Goal: Task Accomplishment & Management: Manage account settings

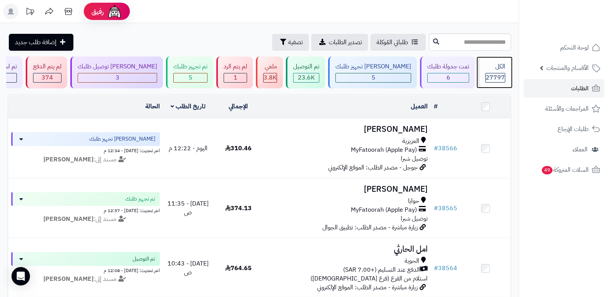
click at [506, 68] on div "الكل 27797" at bounding box center [494, 72] width 33 height 32
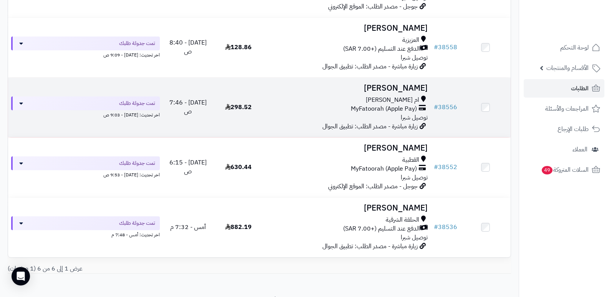
scroll to position [256, 0]
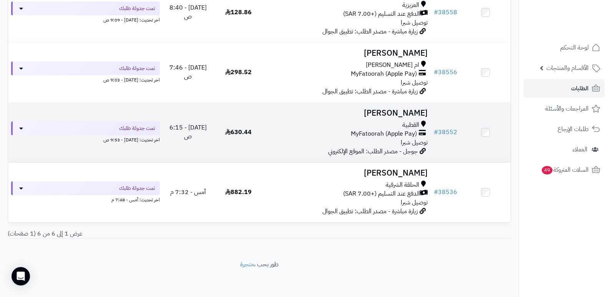
click at [418, 109] on h3 "[PERSON_NAME]" at bounding box center [347, 113] width 161 height 9
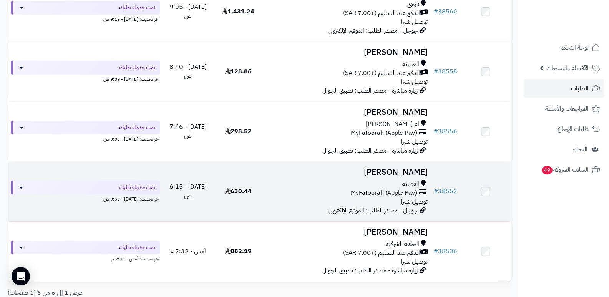
scroll to position [256, 0]
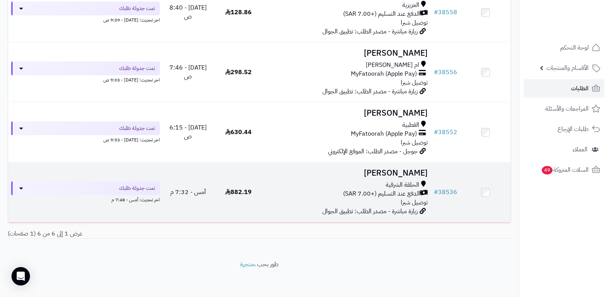
click at [368, 170] on h3 "[PERSON_NAME]" at bounding box center [347, 173] width 161 height 9
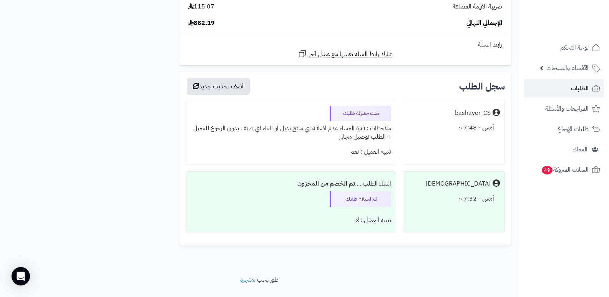
scroll to position [727, 0]
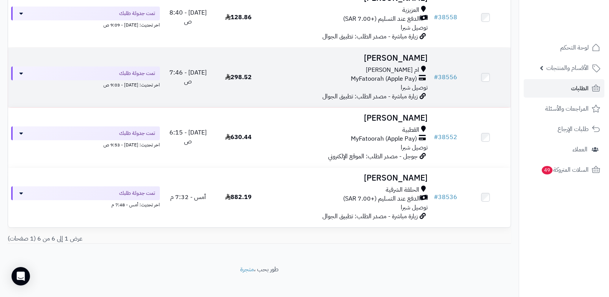
scroll to position [217, 0]
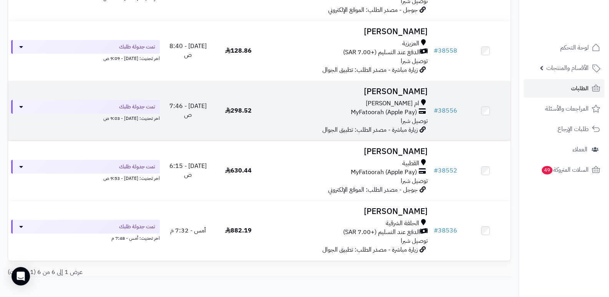
click at [417, 92] on h3 "خالد الزهراني" at bounding box center [347, 91] width 161 height 9
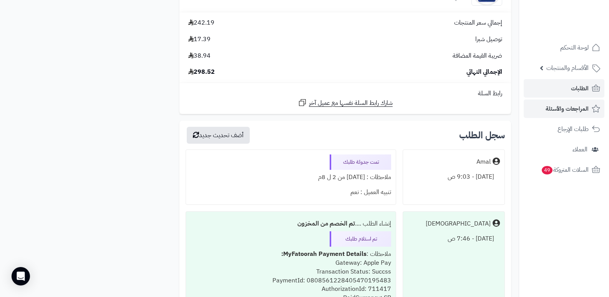
scroll to position [1114, 0]
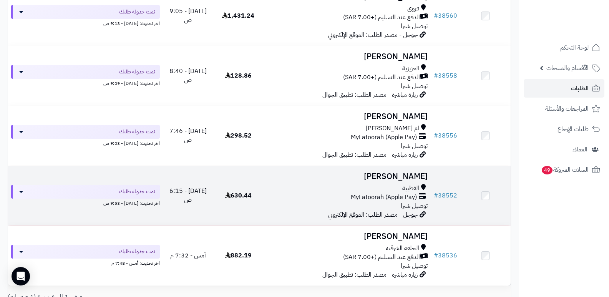
scroll to position [141, 0]
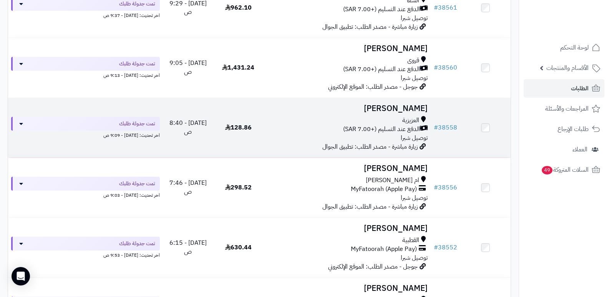
click at [392, 106] on h3 "يوسف المنجومي" at bounding box center [347, 108] width 161 height 9
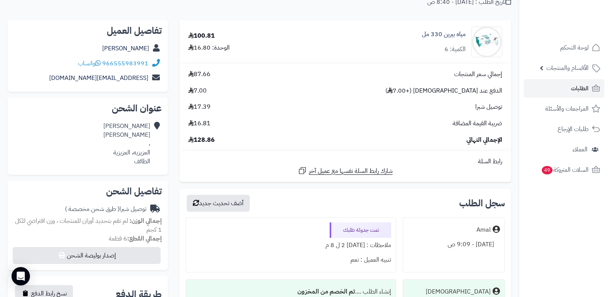
scroll to position [154, 0]
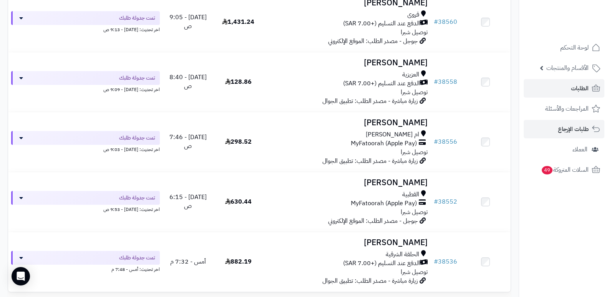
scroll to position [217, 0]
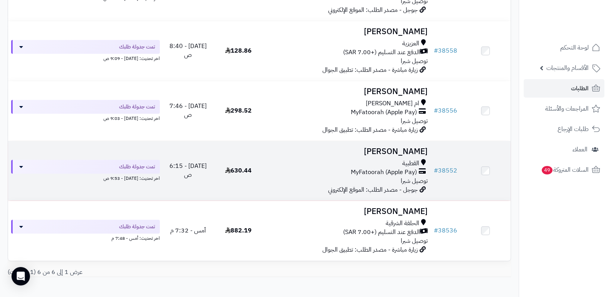
click at [404, 147] on h3 "[PERSON_NAME]" at bounding box center [347, 151] width 161 height 9
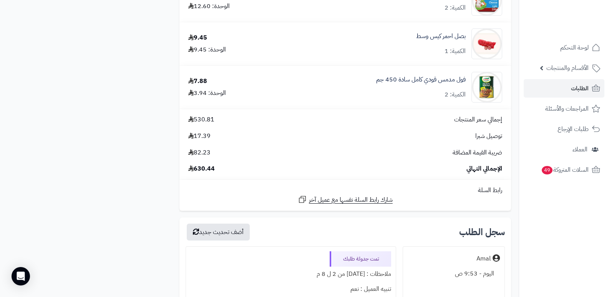
scroll to position [768, 0]
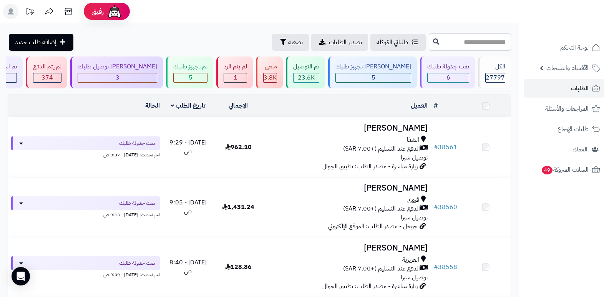
scroll to position [217, 0]
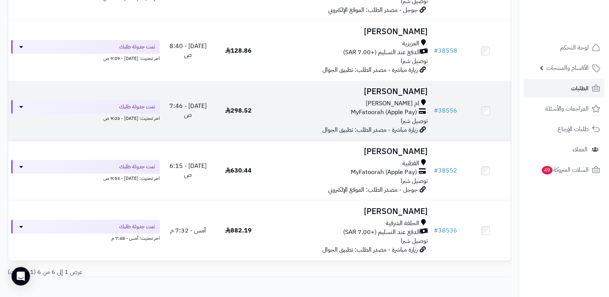
click at [414, 88] on h3 "[PERSON_NAME]" at bounding box center [347, 91] width 161 height 9
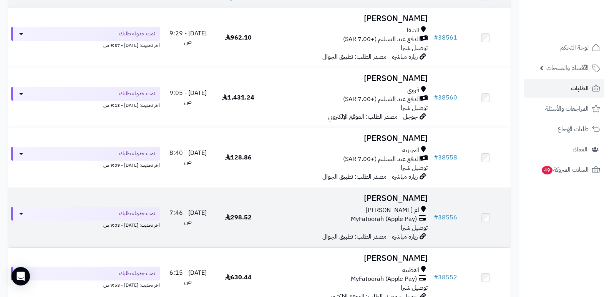
scroll to position [102, 0]
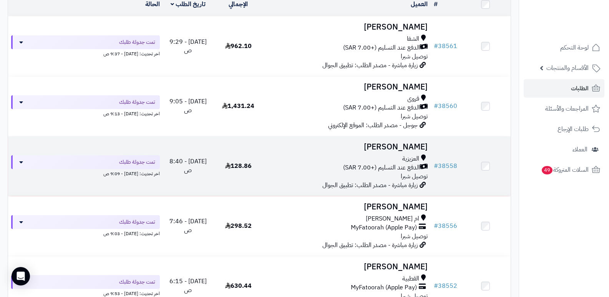
click at [397, 147] on h3 "[PERSON_NAME]" at bounding box center [347, 146] width 161 height 9
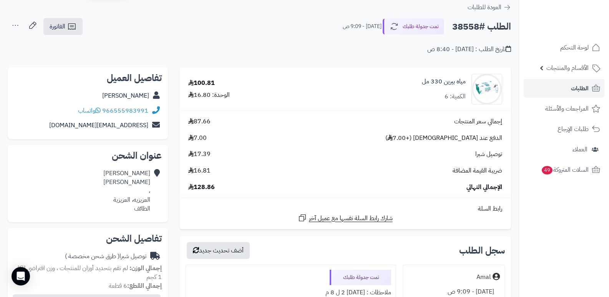
scroll to position [38, 0]
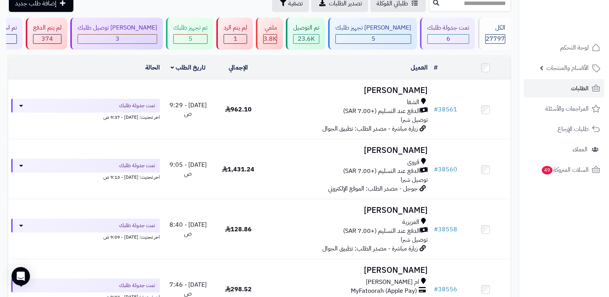
scroll to position [25, 0]
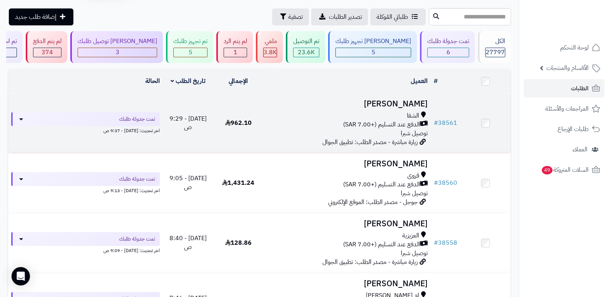
click at [405, 101] on h3 "[PERSON_NAME]" at bounding box center [347, 103] width 161 height 9
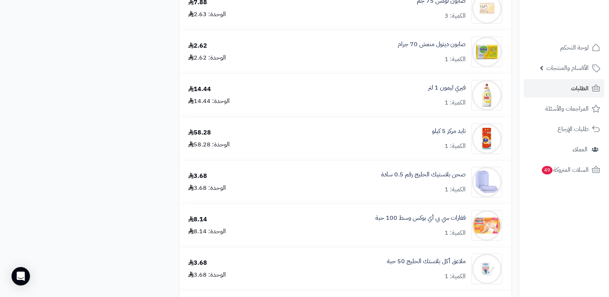
scroll to position [960, 0]
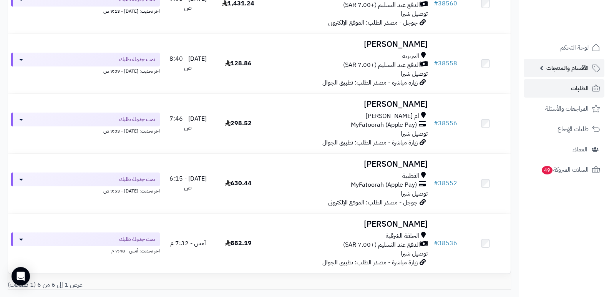
scroll to position [256, 0]
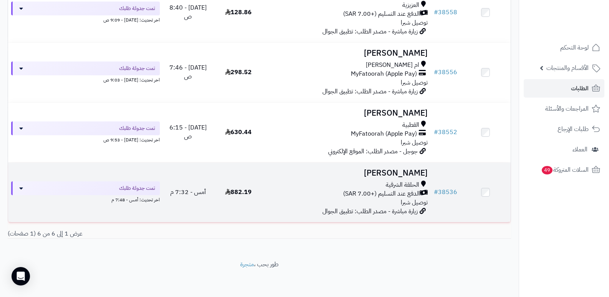
click at [387, 176] on h3 "[PERSON_NAME]" at bounding box center [347, 173] width 161 height 9
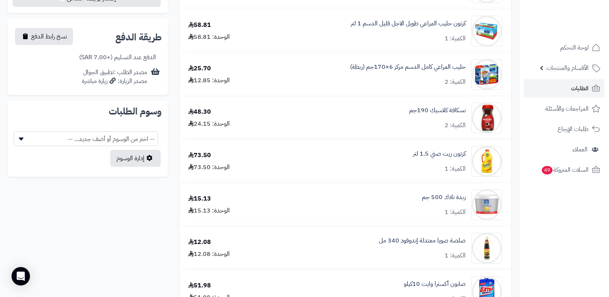
scroll to position [343, 0]
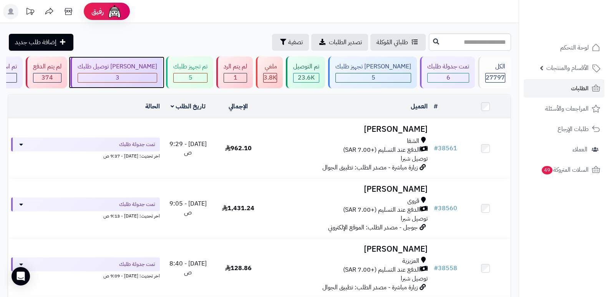
click at [154, 71] on div "[PERSON_NAME] توصيل طلبك" at bounding box center [118, 66] width 80 height 9
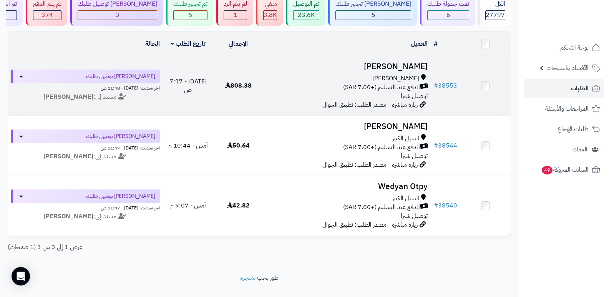
scroll to position [77, 0]
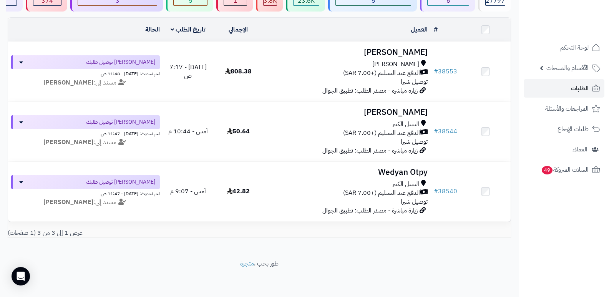
click at [553, 252] on nav "لوحة التحكم الأقسام والمنتجات المنتجات الأقسام الماركات مواصفات المنتجات مواصفا…" at bounding box center [563, 158] width 90 height 297
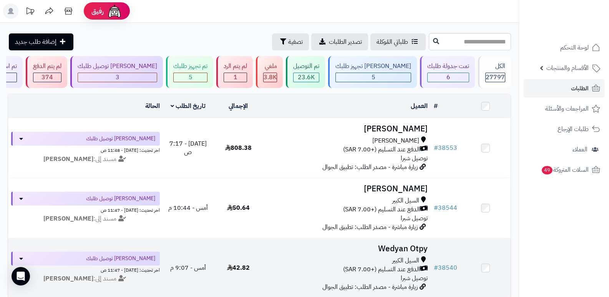
scroll to position [0, 0]
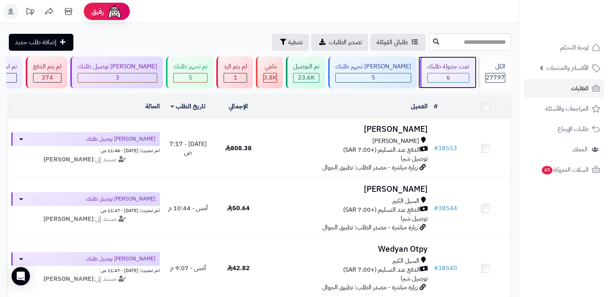
click at [434, 74] on div "6" at bounding box center [447, 77] width 41 height 9
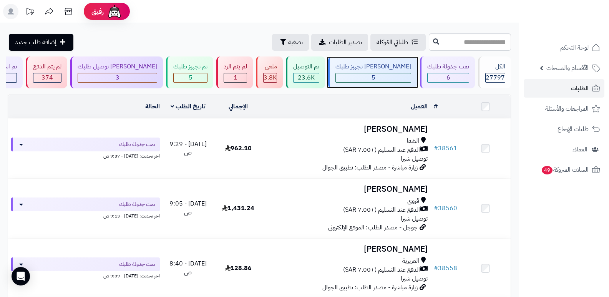
click at [375, 77] on span "5" at bounding box center [373, 77] width 4 height 9
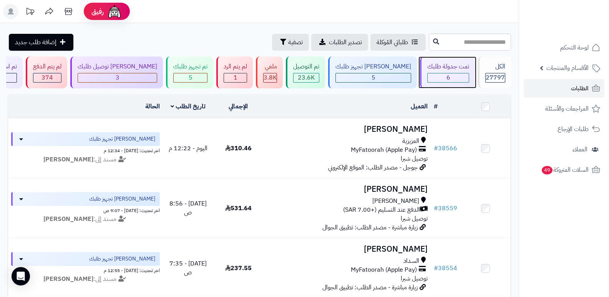
click at [451, 71] on div "تمت جدولة طلبك" at bounding box center [448, 66] width 42 height 9
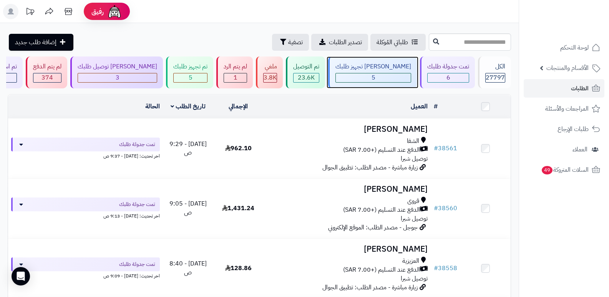
click at [395, 73] on div "5" at bounding box center [373, 78] width 76 height 10
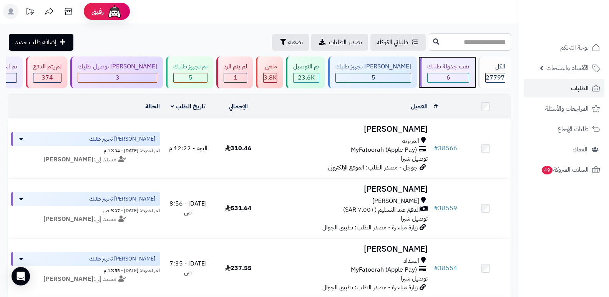
click at [462, 73] on div "6" at bounding box center [447, 77] width 41 height 9
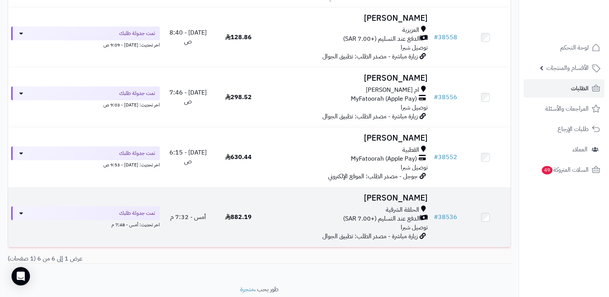
scroll to position [217, 0]
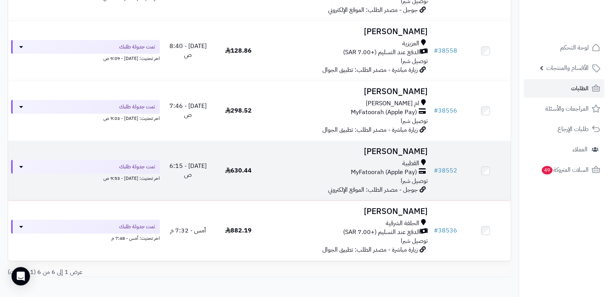
click at [407, 152] on h3 "ساره العتيبي" at bounding box center [347, 151] width 161 height 9
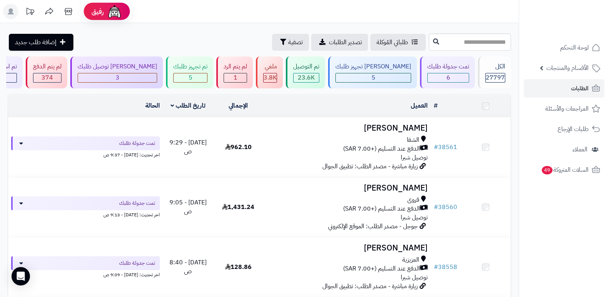
scroll to position [217, 0]
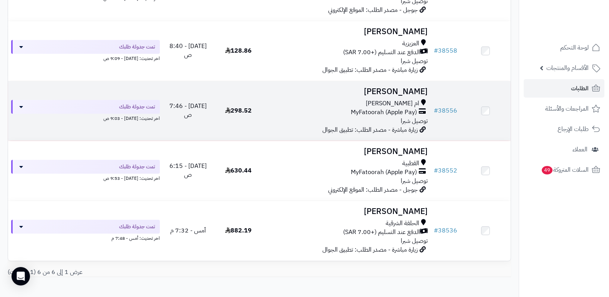
click at [406, 91] on h3 "خالد الزهراني" at bounding box center [347, 91] width 161 height 9
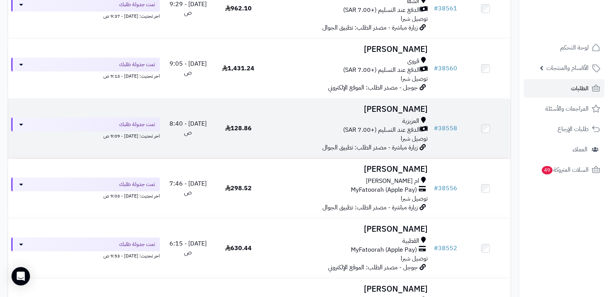
scroll to position [217, 0]
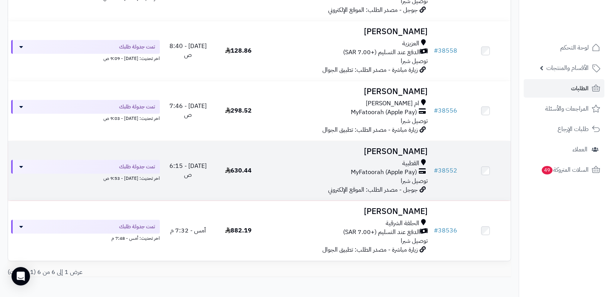
click at [401, 152] on h3 "ساره العتيبي" at bounding box center [347, 151] width 161 height 9
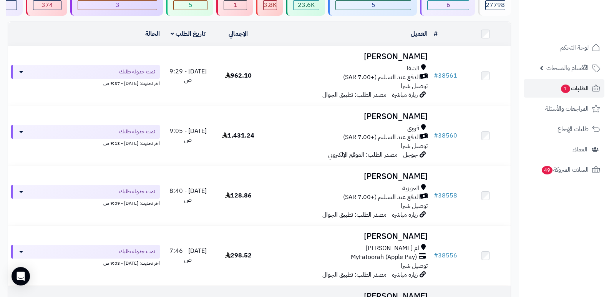
scroll to position [64, 0]
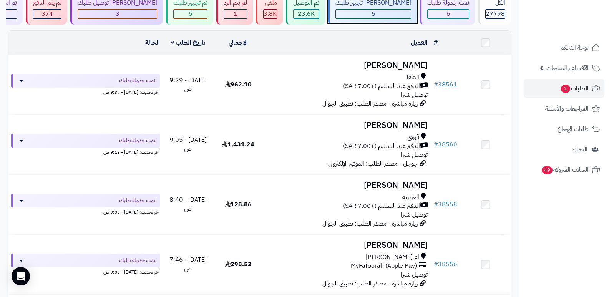
click at [382, 2] on div "[PERSON_NAME] تجهيز طلبك" at bounding box center [373, 2] width 76 height 9
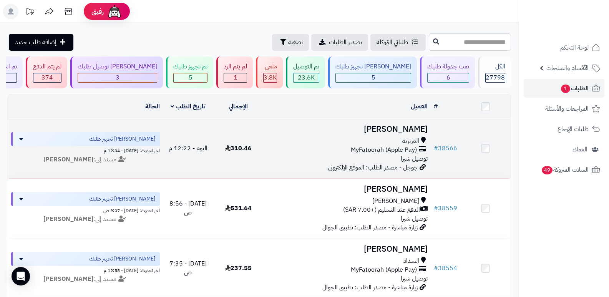
scroll to position [38, 0]
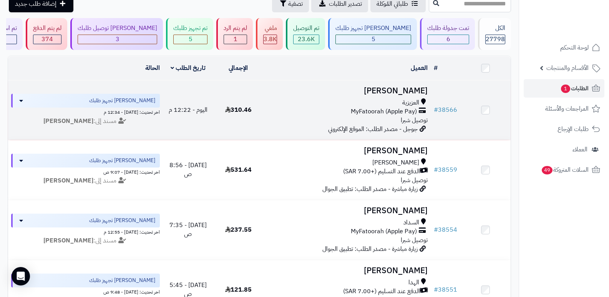
click at [417, 89] on h3 "[PERSON_NAME]" at bounding box center [347, 90] width 161 height 9
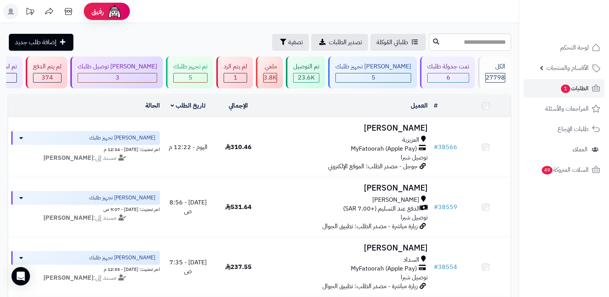
scroll to position [38, 0]
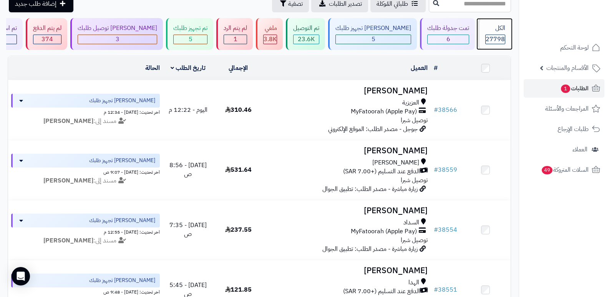
click at [489, 27] on div "الكل" at bounding box center [495, 28] width 20 height 9
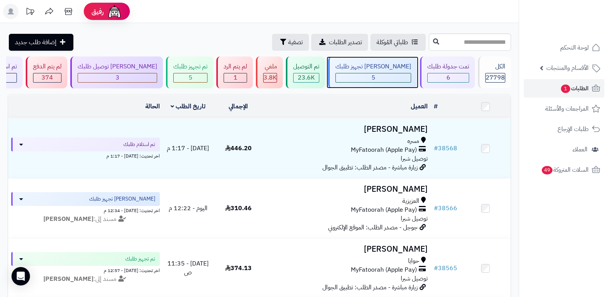
click at [375, 74] on span "5" at bounding box center [373, 77] width 4 height 9
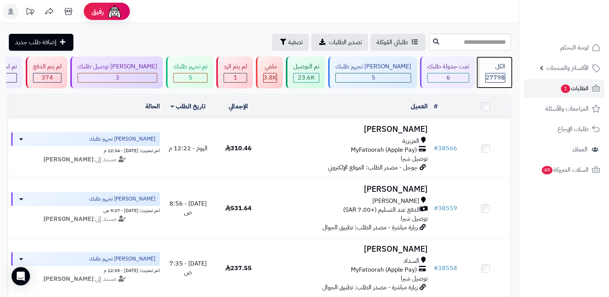
click at [482, 75] on div "الكل 27798" at bounding box center [494, 72] width 33 height 32
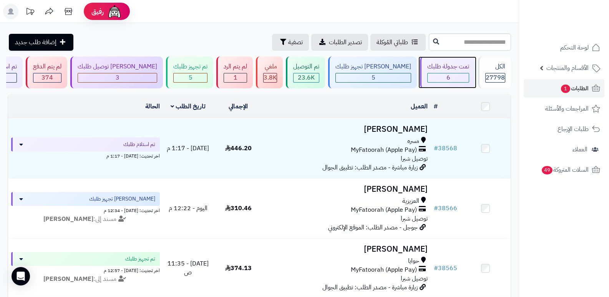
click at [448, 69] on div "تمت جدولة طلبك" at bounding box center [448, 66] width 42 height 9
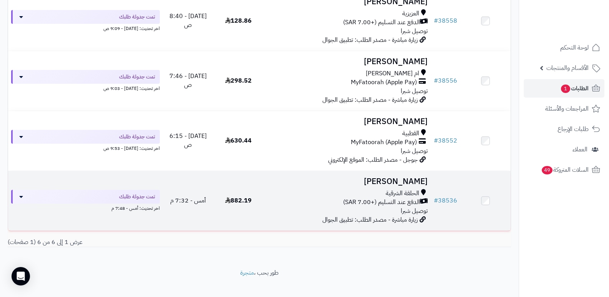
scroll to position [256, 0]
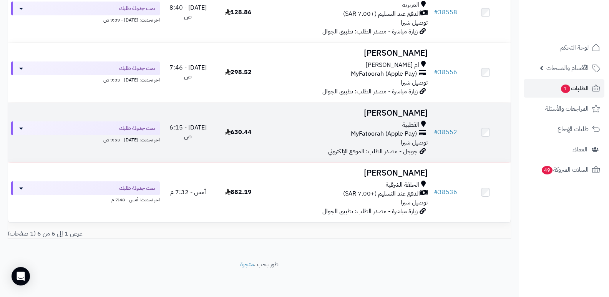
click at [407, 115] on h3 "[PERSON_NAME]" at bounding box center [347, 113] width 161 height 9
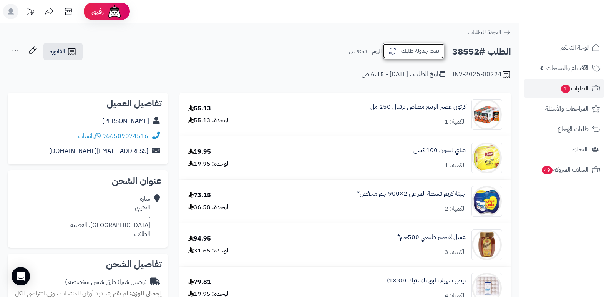
click at [418, 48] on button "تمت جدولة طلبك" at bounding box center [413, 51] width 61 height 16
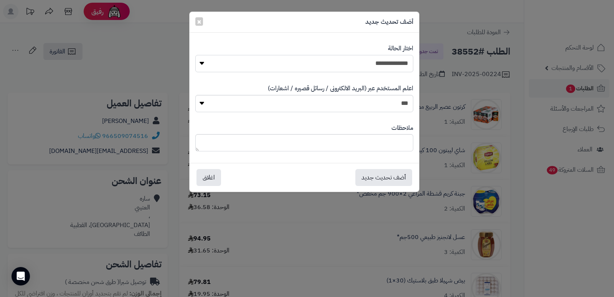
click at [402, 61] on select "**********" at bounding box center [304, 63] width 218 height 17
select select "*"
click at [195, 55] on select "**********" at bounding box center [304, 63] width 218 height 17
click at [390, 144] on textarea at bounding box center [304, 142] width 218 height 17
type textarea "****"
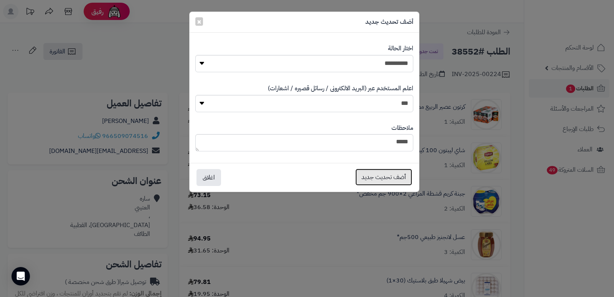
click at [376, 176] on button "أضف تحديث جديد" at bounding box center [384, 177] width 57 height 17
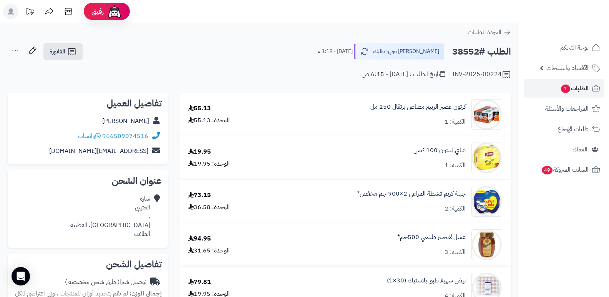
click at [11, 50] on icon at bounding box center [15, 50] width 15 height 15
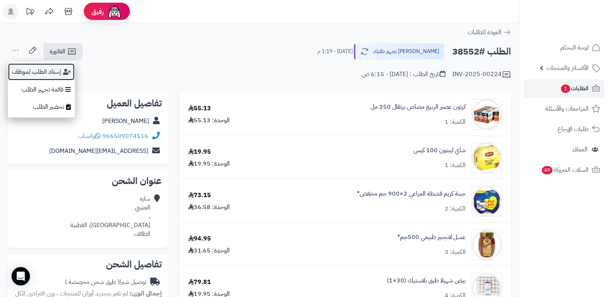
click at [21, 77] on button "إسناد الطلب لموظف" at bounding box center [41, 72] width 67 height 18
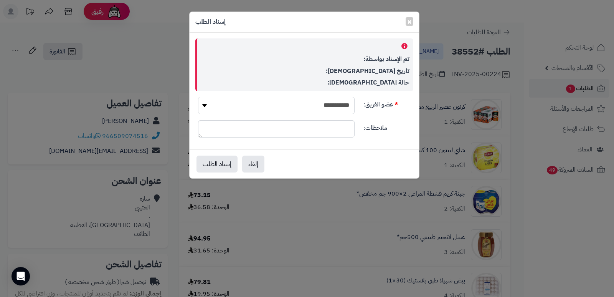
click at [313, 105] on select "**********" at bounding box center [276, 105] width 157 height 17
select select "**"
click at [198, 97] on select "**********" at bounding box center [276, 105] width 157 height 17
click at [220, 162] on button "إسناد الطلب" at bounding box center [217, 163] width 41 height 17
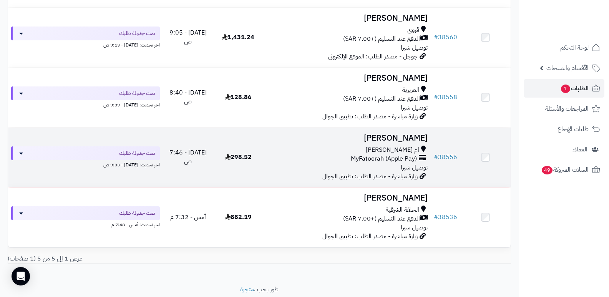
scroll to position [157, 0]
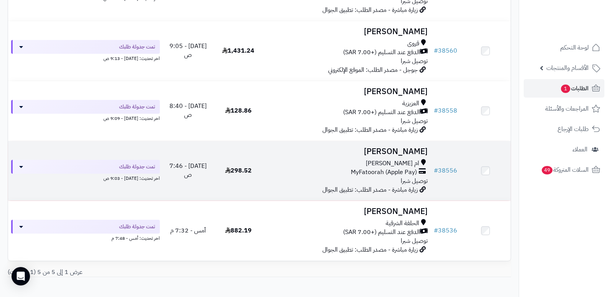
click at [400, 154] on h3 "[PERSON_NAME]" at bounding box center [347, 151] width 161 height 9
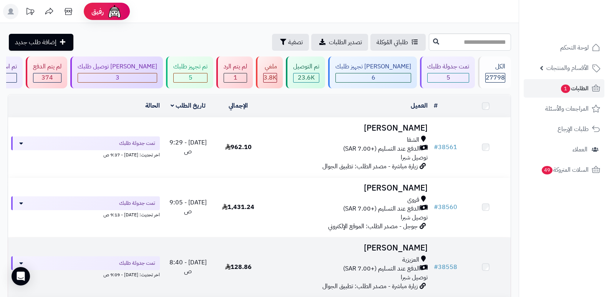
scroll to position [157, 0]
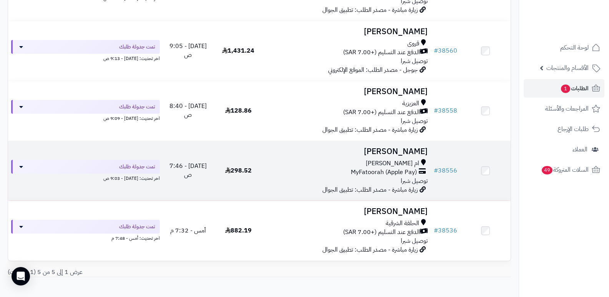
click at [423, 148] on h3 "[PERSON_NAME]" at bounding box center [347, 151] width 161 height 9
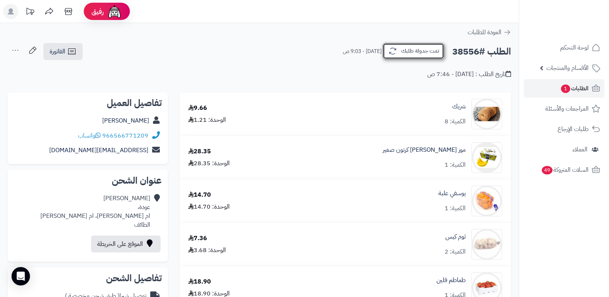
click at [422, 48] on button "تمت جدولة طلبك" at bounding box center [413, 51] width 61 height 16
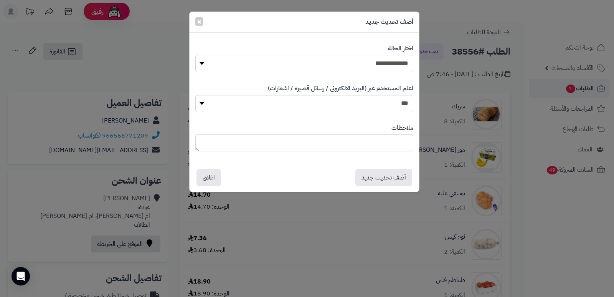
click at [393, 63] on select "**********" at bounding box center [304, 63] width 218 height 17
select select "*"
click at [195, 55] on select "**********" at bounding box center [304, 63] width 218 height 17
click at [391, 136] on textarea at bounding box center [304, 142] width 218 height 17
type textarea "***"
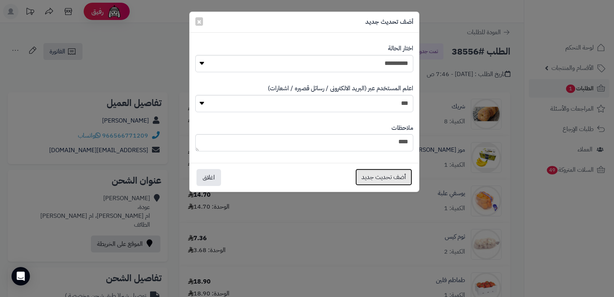
click at [387, 174] on button "أضف تحديث جديد" at bounding box center [384, 177] width 57 height 17
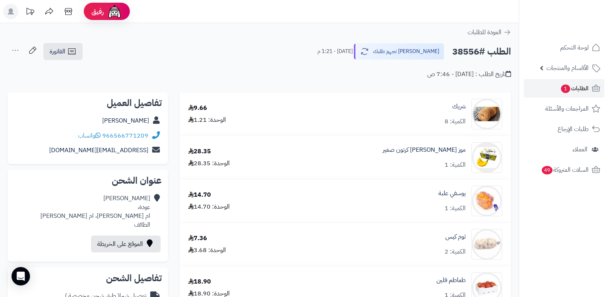
click at [12, 47] on icon at bounding box center [15, 50] width 15 height 15
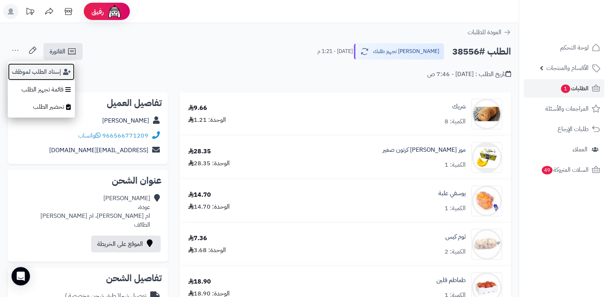
click at [24, 73] on button "إسناد الطلب لموظف" at bounding box center [41, 72] width 67 height 18
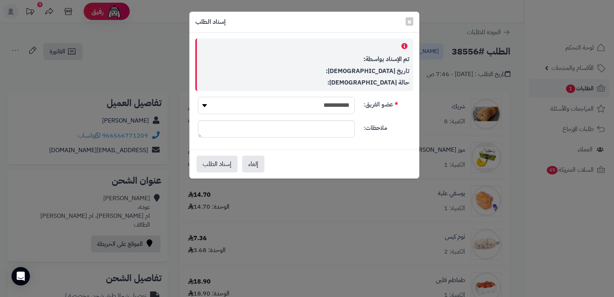
click at [300, 102] on select "**********" at bounding box center [276, 105] width 157 height 17
select select "**"
click at [198, 97] on select "**********" at bounding box center [276, 105] width 157 height 17
click at [213, 166] on button "إسناد الطلب" at bounding box center [217, 163] width 41 height 17
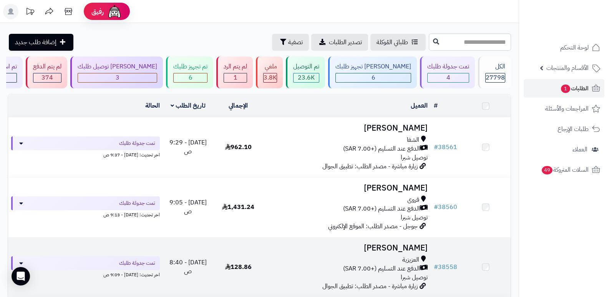
scroll to position [136, 0]
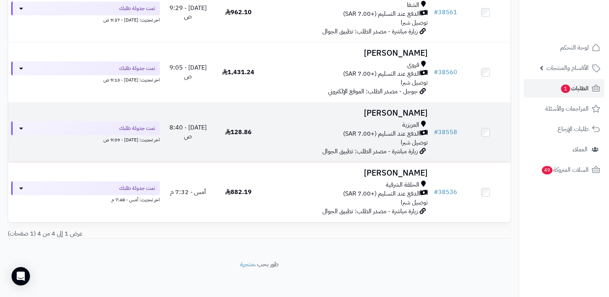
click at [415, 111] on h3 "يوسف المنجومي" at bounding box center [347, 113] width 161 height 9
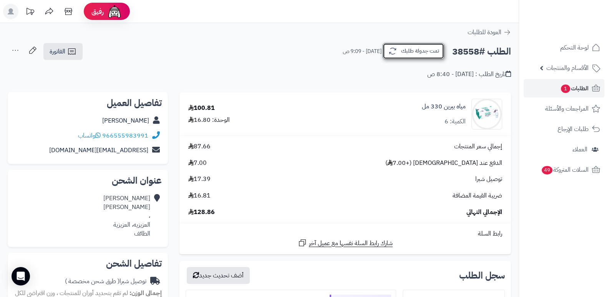
click at [423, 53] on button "تمت جدولة طلبك" at bounding box center [413, 51] width 61 height 16
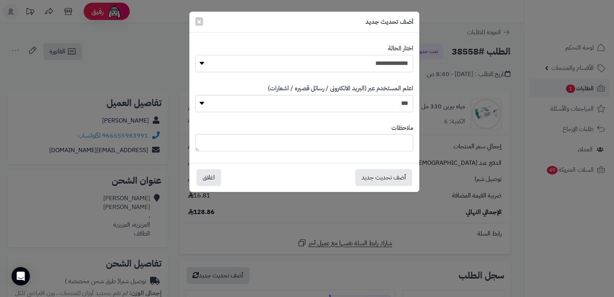
click at [379, 64] on select "**********" at bounding box center [304, 63] width 218 height 17
select select "*"
click at [195, 55] on select "**********" at bounding box center [304, 63] width 218 height 17
click at [381, 139] on textarea at bounding box center [304, 142] width 218 height 17
type textarea "****"
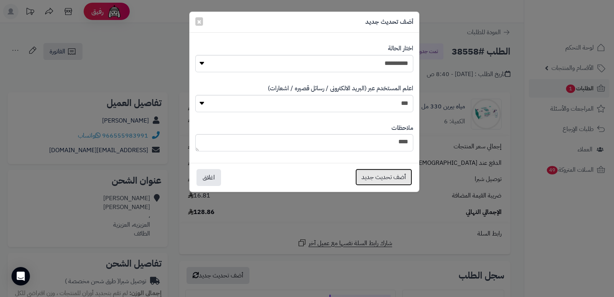
click at [393, 175] on button "أضف تحديث جديد" at bounding box center [384, 177] width 57 height 17
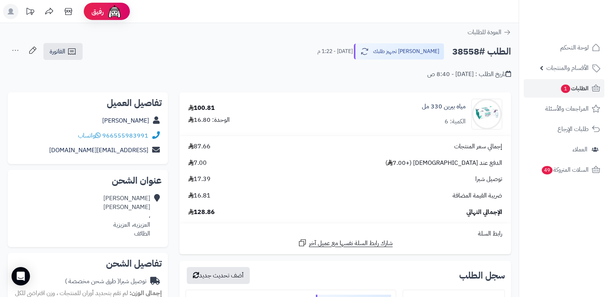
click at [13, 50] on icon at bounding box center [16, 50] width 6 height 1
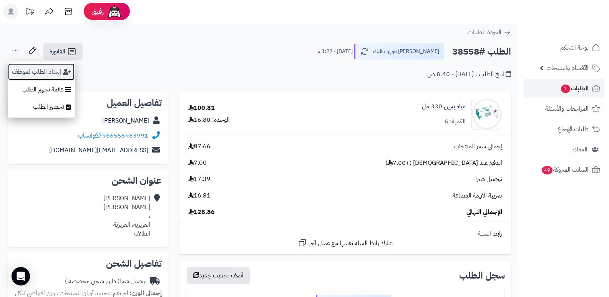
click at [17, 69] on button "إسناد الطلب لموظف" at bounding box center [41, 72] width 67 height 18
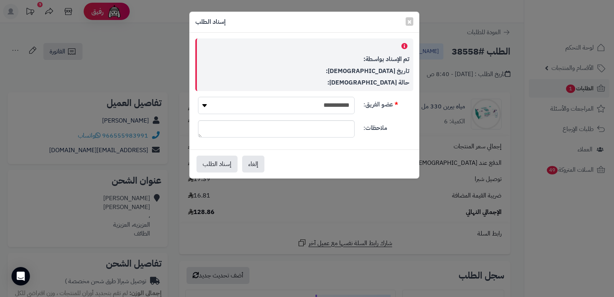
click at [261, 101] on select "**********" at bounding box center [276, 105] width 157 height 17
select select "**"
click at [198, 97] on select "**********" at bounding box center [276, 105] width 157 height 17
click at [230, 161] on button "إسناد الطلب" at bounding box center [217, 163] width 41 height 17
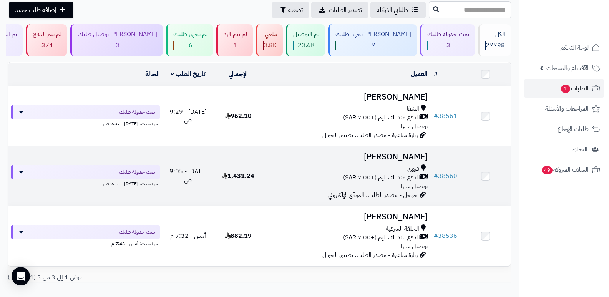
scroll to position [76, 0]
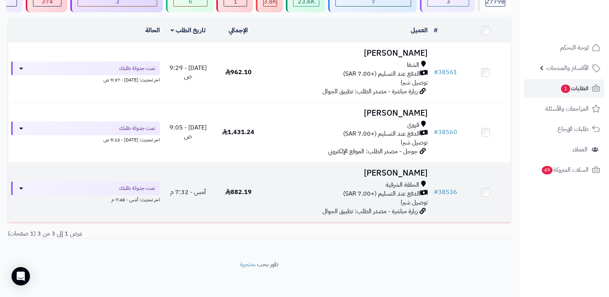
click at [393, 174] on h3 "Asma ALMUTAIRI" at bounding box center [347, 173] width 161 height 9
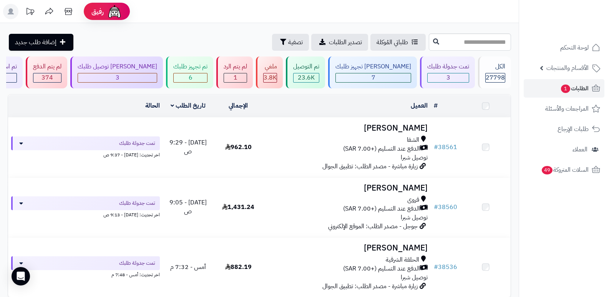
scroll to position [76, 0]
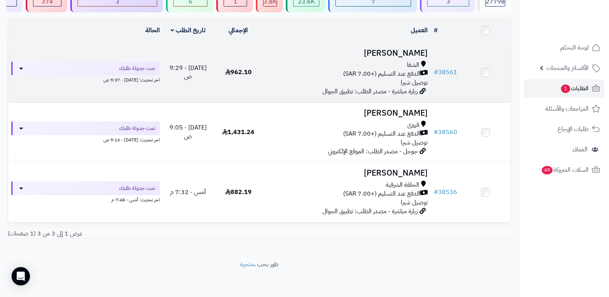
click at [401, 56] on h3 "[PERSON_NAME]" at bounding box center [347, 53] width 161 height 9
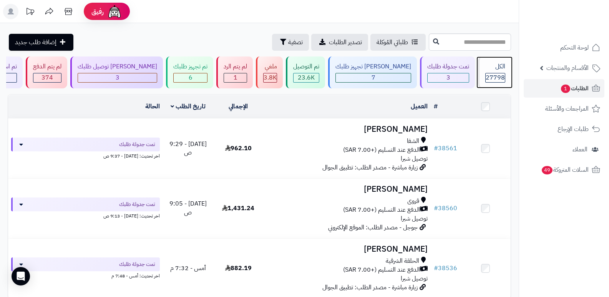
click at [486, 75] on span "27798" at bounding box center [494, 77] width 19 height 9
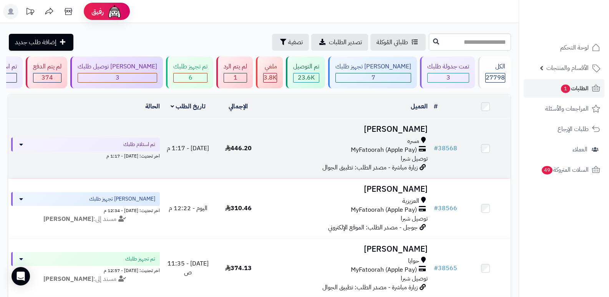
click at [392, 127] on h3 "[PERSON_NAME]" at bounding box center [347, 129] width 161 height 9
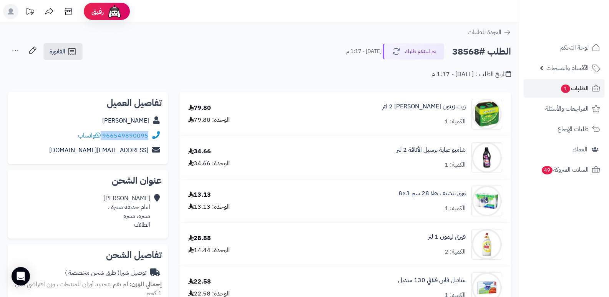
drag, startPoint x: 103, startPoint y: 134, endPoint x: 154, endPoint y: 135, distance: 50.7
click at [154, 135] on div "966549890095 واتساب" at bounding box center [88, 135] width 148 height 15
copy div "966549890095"
click at [411, 51] on button "تم استلام طلبك" at bounding box center [413, 51] width 61 height 16
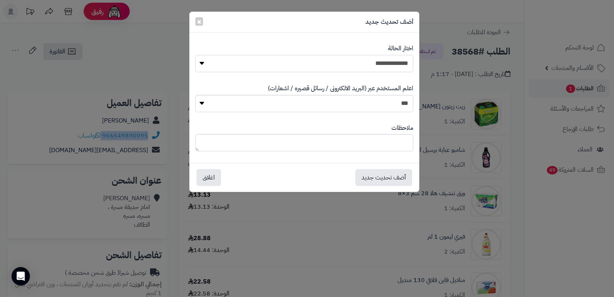
click at [371, 65] on select "**********" at bounding box center [304, 63] width 218 height 17
select select "*"
click at [195, 55] on select "**********" at bounding box center [304, 63] width 218 height 17
click at [380, 144] on textarea at bounding box center [304, 142] width 218 height 17
type textarea "**********"
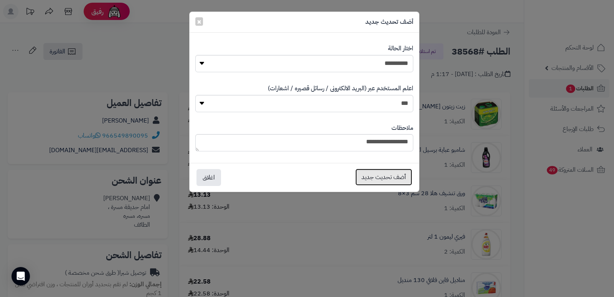
click at [373, 173] on button "أضف تحديث جديد" at bounding box center [384, 177] width 57 height 17
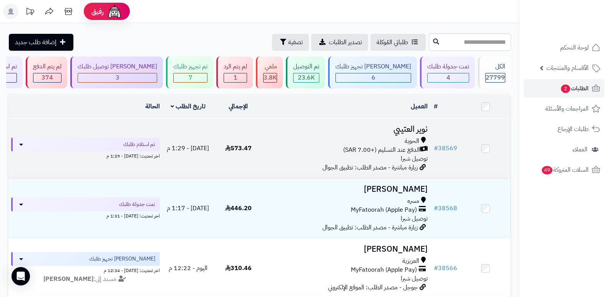
click at [401, 126] on h3 "نوير العتيبي" at bounding box center [347, 129] width 161 height 9
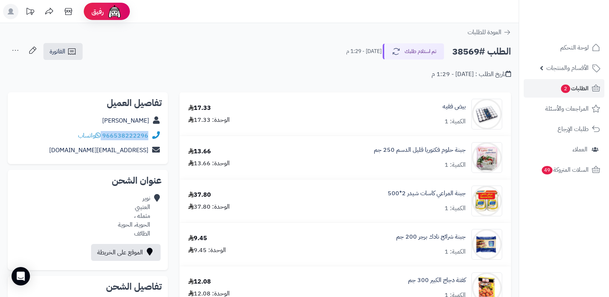
drag, startPoint x: 103, startPoint y: 134, endPoint x: 166, endPoint y: 140, distance: 63.6
click at [166, 140] on div "تفاصيل العميل نوير العتيبي 966538222296 واتساب nooonh12.5@icloud.com" at bounding box center [88, 128] width 160 height 72
copy div "966538222296"
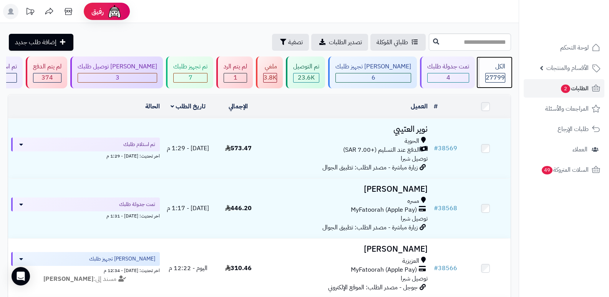
click at [490, 72] on div "الكل 27799" at bounding box center [494, 72] width 33 height 32
click at [583, 222] on nav "لوحة التحكم الأقسام والمنتجات المنتجات الأقسام الماركات مواصفات المنتجات مواصفا…" at bounding box center [563, 158] width 90 height 297
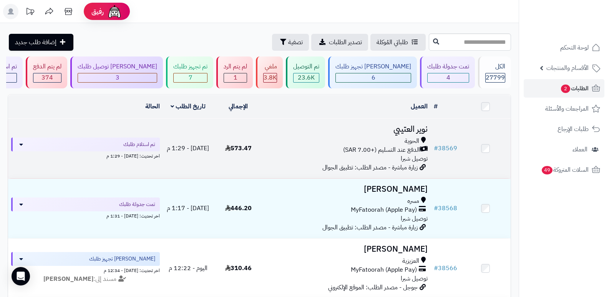
click at [406, 129] on h3 "نوير العتيبي" at bounding box center [347, 129] width 161 height 9
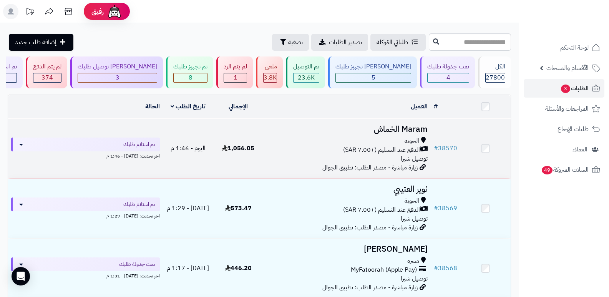
click at [417, 125] on h3 "Maram الخماش" at bounding box center [347, 129] width 161 height 9
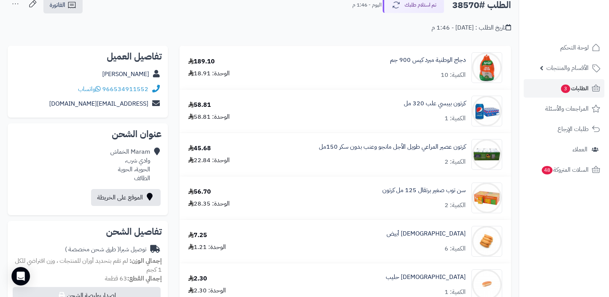
scroll to position [77, 0]
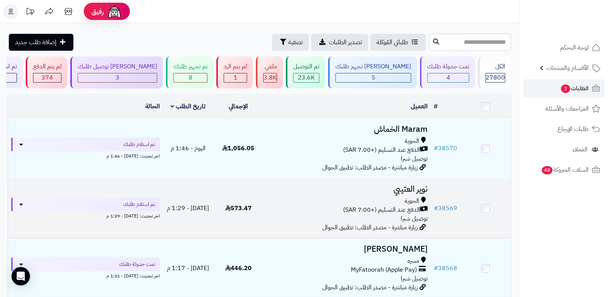
click at [407, 185] on h3 "نوير العتيبي" at bounding box center [347, 189] width 161 height 9
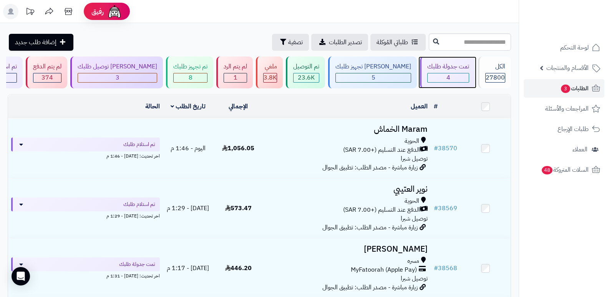
click at [446, 76] on span "4" at bounding box center [448, 77] width 4 height 9
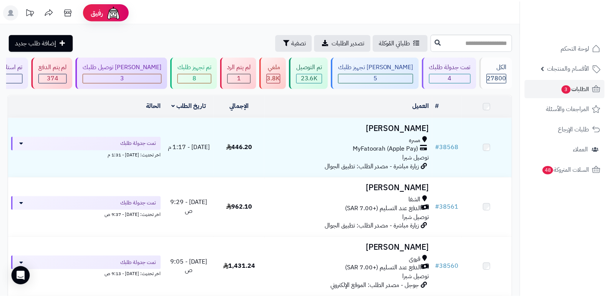
scroll to position [136, 0]
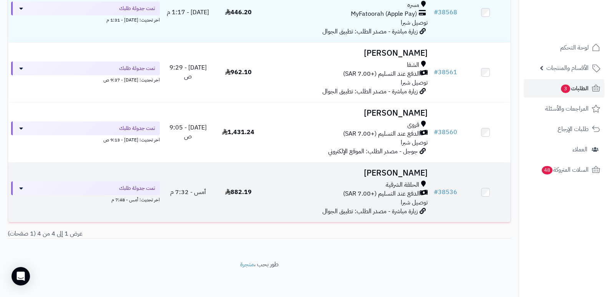
click at [397, 173] on h3 "[PERSON_NAME]" at bounding box center [347, 173] width 161 height 9
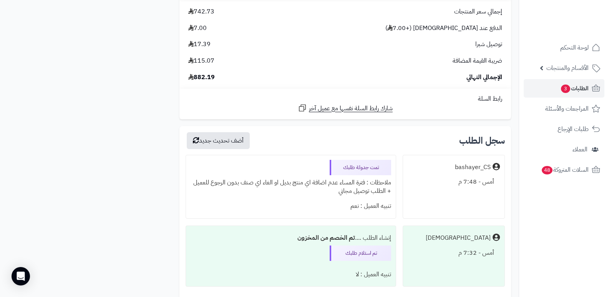
scroll to position [727, 0]
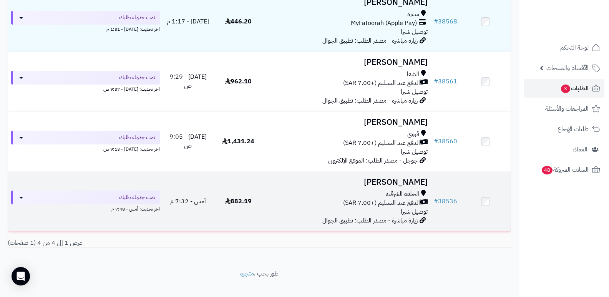
scroll to position [59, 0]
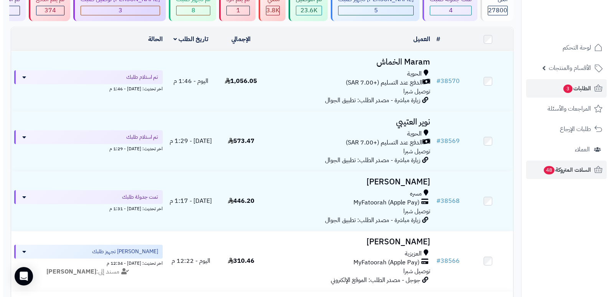
scroll to position [77, 0]
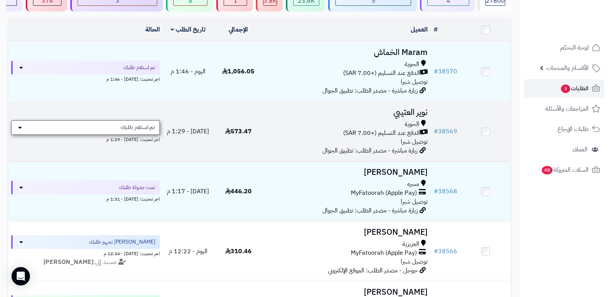
click at [136, 129] on span "تم استلام طلبك" at bounding box center [138, 128] width 34 height 8
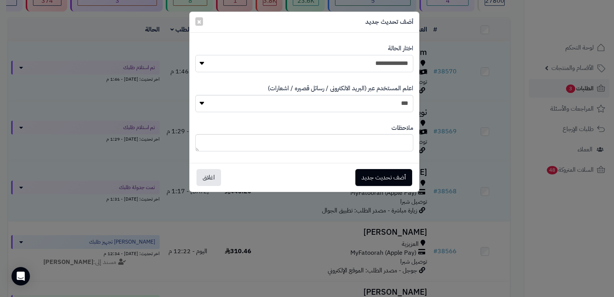
click at [376, 69] on select "**********" at bounding box center [304, 63] width 218 height 17
select select "*"
click at [195, 55] on select "**********" at bounding box center [304, 63] width 218 height 17
click at [384, 150] on textarea at bounding box center [304, 142] width 218 height 17
type textarea "****"
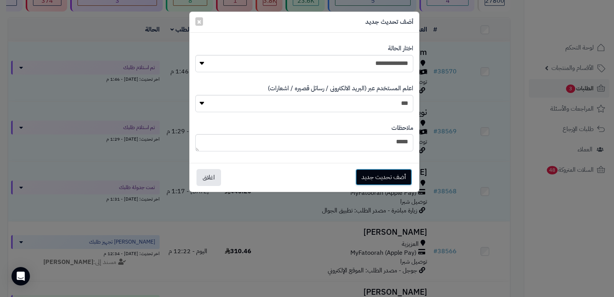
click at [391, 179] on button "أضف تحديث جديد" at bounding box center [384, 177] width 57 height 17
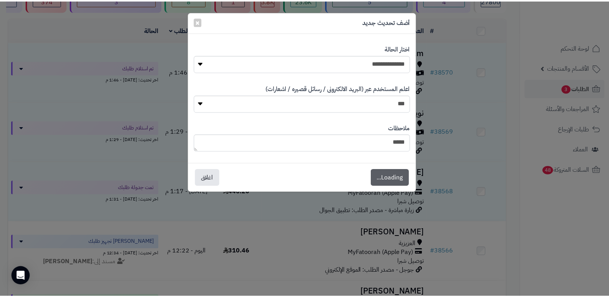
scroll to position [102, 0]
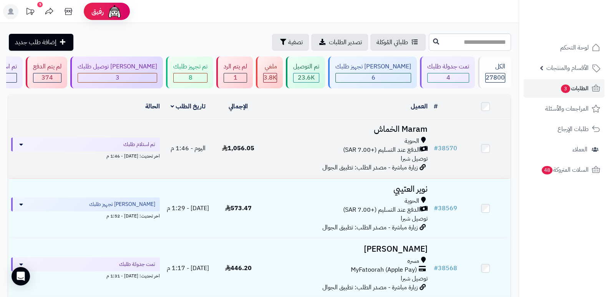
click at [387, 129] on h3 "Maram الخماش" at bounding box center [347, 129] width 161 height 9
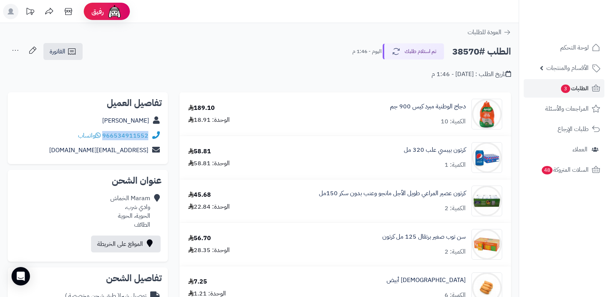
drag, startPoint x: 103, startPoint y: 133, endPoint x: 170, endPoint y: 131, distance: 66.9
copy div "966534911552"
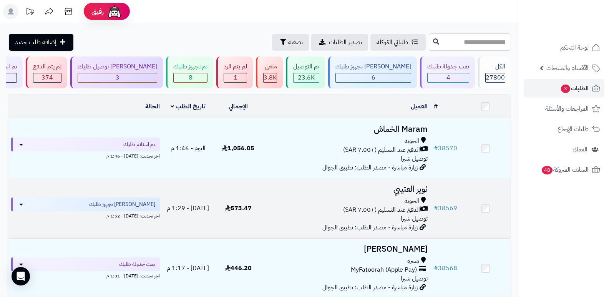
click at [411, 185] on h3 "نوير العتيبي" at bounding box center [347, 189] width 161 height 9
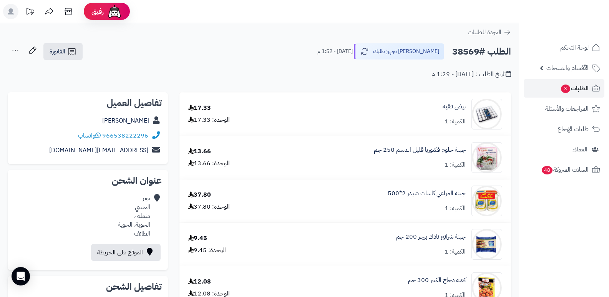
click at [13, 50] on icon at bounding box center [15, 50] width 15 height 15
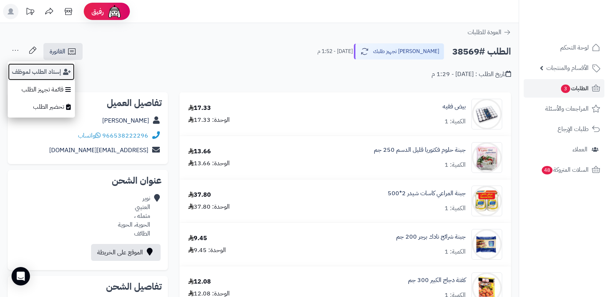
click at [23, 68] on button "إسناد الطلب لموظف" at bounding box center [41, 72] width 67 height 18
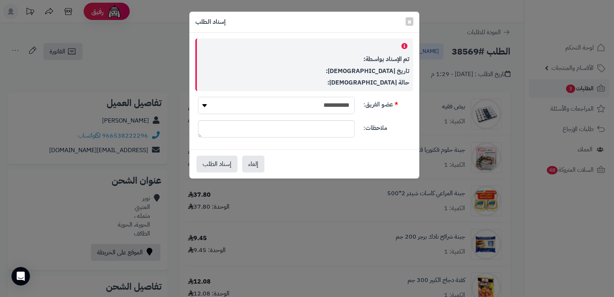
click at [303, 103] on select "**********" at bounding box center [276, 105] width 157 height 17
select select "**"
click at [198, 97] on select "**********" at bounding box center [276, 105] width 157 height 17
click at [221, 166] on button "إسناد الطلب" at bounding box center [217, 163] width 41 height 17
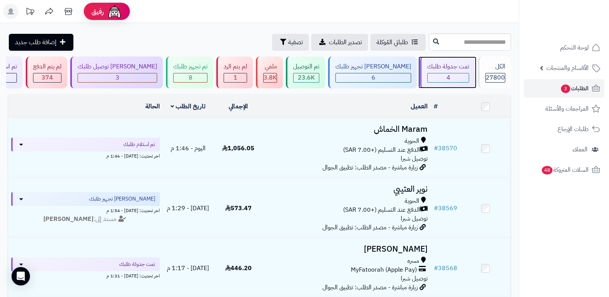
click at [432, 72] on div "تمت جدولة طلبك 4" at bounding box center [447, 72] width 55 height 32
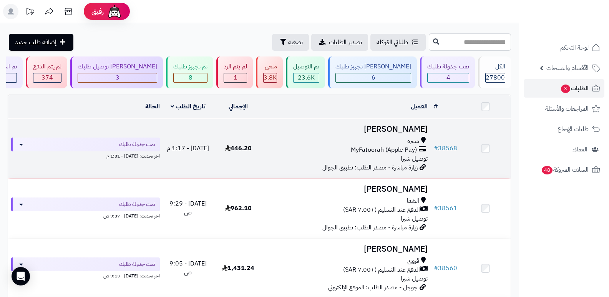
click at [402, 129] on h3 "[PERSON_NAME]" at bounding box center [347, 129] width 161 height 9
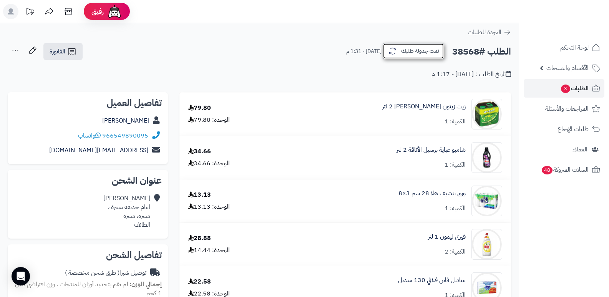
click at [398, 49] on button "تمت جدولة طلبك" at bounding box center [413, 51] width 61 height 16
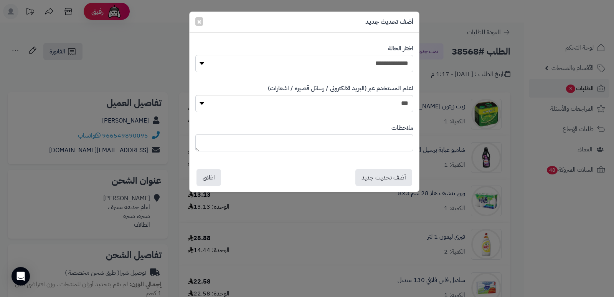
click at [382, 65] on select "**********" at bounding box center [304, 63] width 218 height 17
select select "*"
click at [195, 55] on select "**********" at bounding box center [304, 63] width 218 height 17
click at [386, 145] on textarea at bounding box center [304, 142] width 218 height 17
type textarea "****"
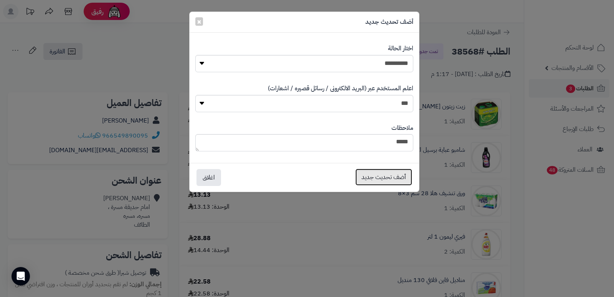
click at [379, 180] on button "أضف تحديث جديد" at bounding box center [384, 177] width 57 height 17
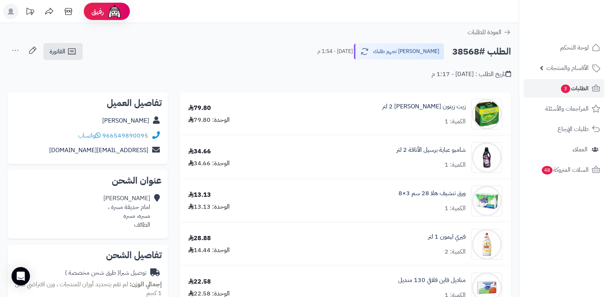
click at [13, 51] on icon at bounding box center [15, 50] width 15 height 15
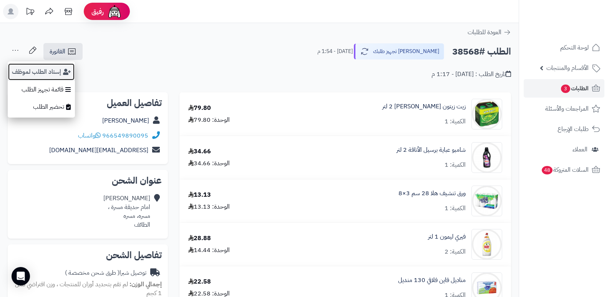
click at [23, 72] on button "إسناد الطلب لموظف" at bounding box center [41, 72] width 67 height 18
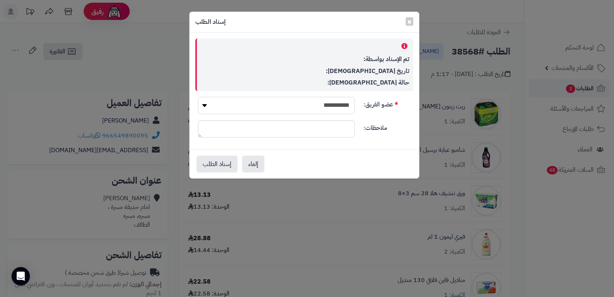
click at [318, 106] on select "**********" at bounding box center [276, 105] width 157 height 17
select select "**"
click at [198, 97] on select "**********" at bounding box center [276, 105] width 157 height 17
click at [224, 167] on button "إسناد الطلب" at bounding box center [217, 163] width 41 height 17
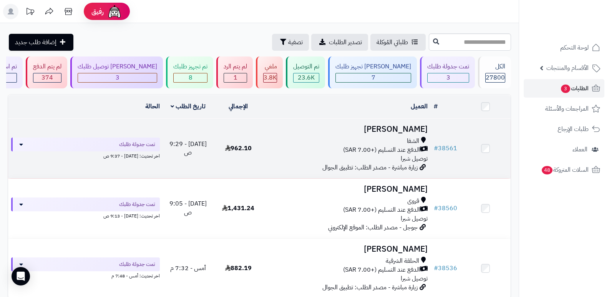
click at [401, 131] on h3 "[PERSON_NAME]" at bounding box center [347, 129] width 161 height 9
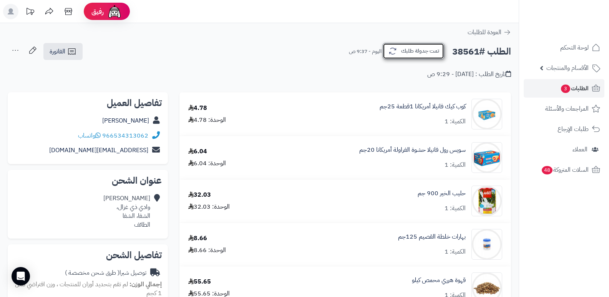
click at [432, 58] on button "تمت جدولة طلبك" at bounding box center [413, 51] width 61 height 16
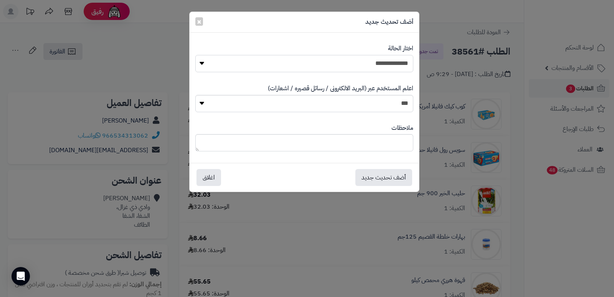
click at [326, 63] on select "**********" at bounding box center [304, 63] width 218 height 17
select select "*"
click at [195, 55] on select "**********" at bounding box center [304, 63] width 218 height 17
click at [394, 151] on textarea at bounding box center [304, 142] width 218 height 17
type textarea "****"
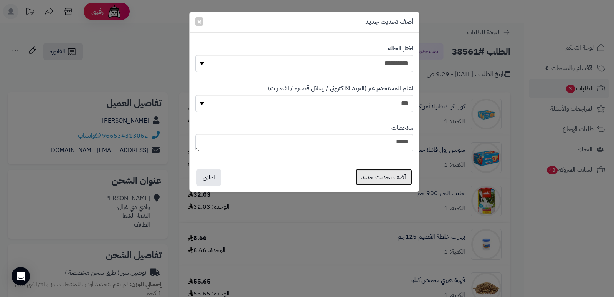
click at [390, 179] on button "أضف تحديث جديد" at bounding box center [384, 177] width 57 height 17
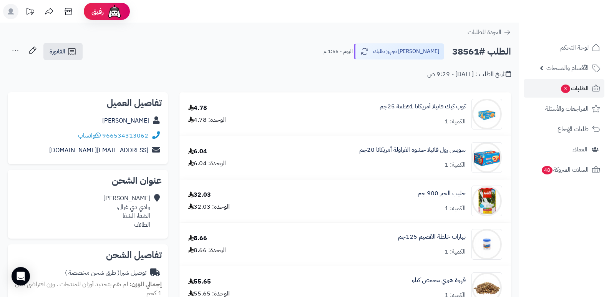
click at [13, 50] on icon at bounding box center [15, 50] width 15 height 15
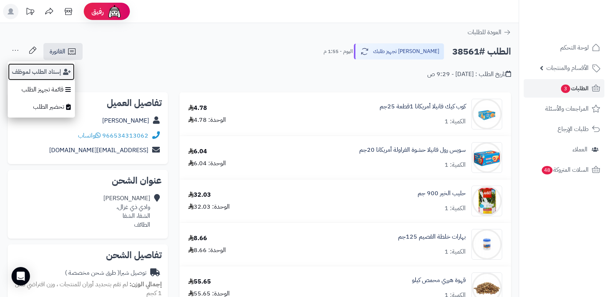
click at [32, 71] on button "إسناد الطلب لموظف" at bounding box center [41, 72] width 67 height 18
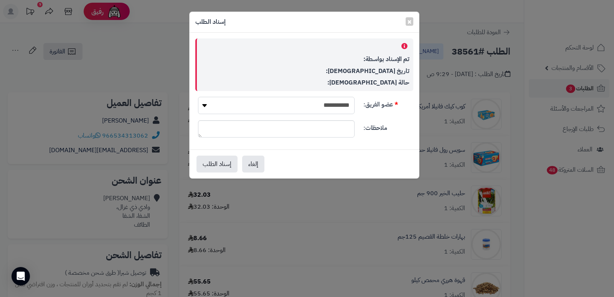
click at [301, 101] on select "**********" at bounding box center [276, 105] width 157 height 17
select select "**"
click at [198, 97] on select "**********" at bounding box center [276, 105] width 157 height 17
click at [208, 159] on button "إسناد الطلب" at bounding box center [217, 163] width 41 height 17
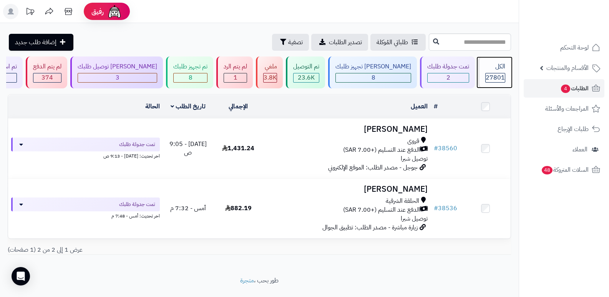
click at [505, 68] on div "الكل 27801" at bounding box center [494, 72] width 33 height 32
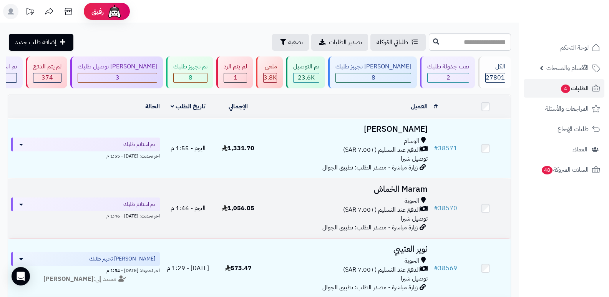
click at [399, 185] on h3 "Maram الخماش" at bounding box center [347, 189] width 161 height 9
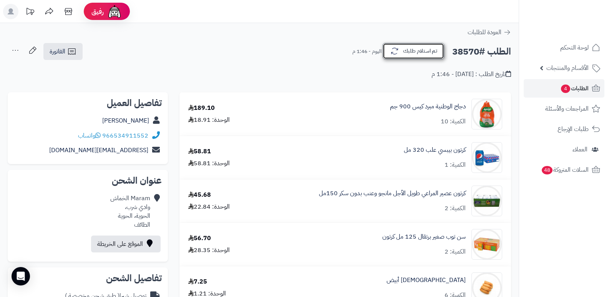
click at [402, 49] on button "تم استلام طلبك" at bounding box center [413, 51] width 61 height 16
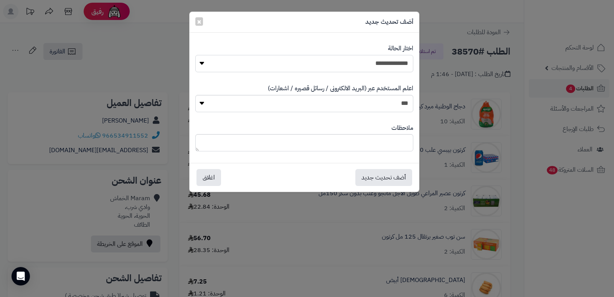
click at [339, 65] on select "**********" at bounding box center [304, 63] width 218 height 17
select select "*"
click at [195, 55] on select "**********" at bounding box center [304, 63] width 218 height 17
click at [374, 137] on textarea at bounding box center [304, 142] width 218 height 17
type textarea "****"
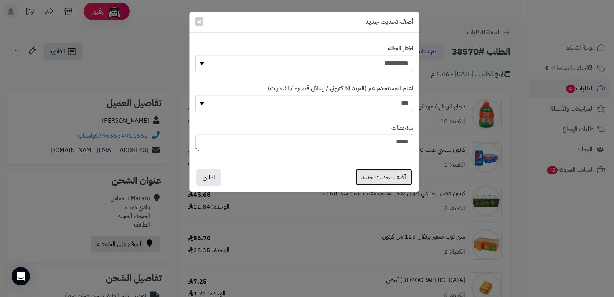
click at [382, 175] on button "أضف تحديث جديد" at bounding box center [384, 177] width 57 height 17
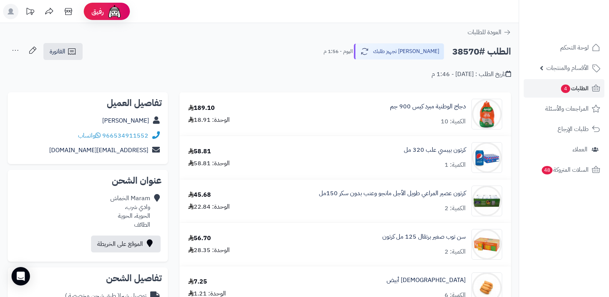
click at [12, 50] on icon at bounding box center [15, 50] width 15 height 15
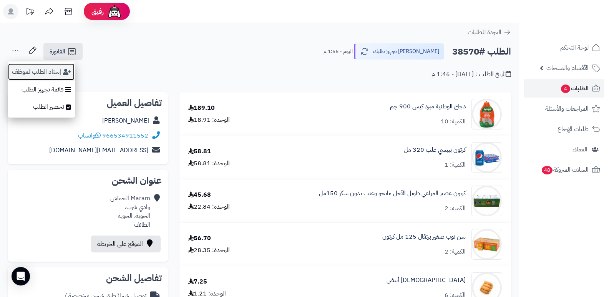
click at [31, 76] on button "إسناد الطلب لموظف" at bounding box center [41, 72] width 67 height 18
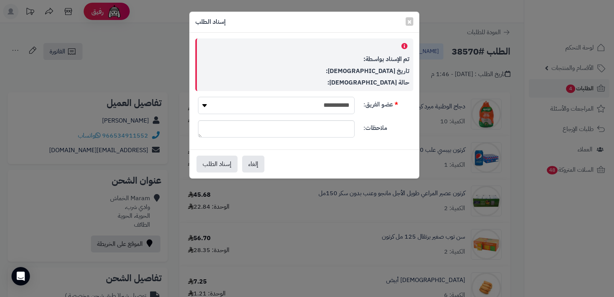
click at [325, 108] on select "**********" at bounding box center [276, 105] width 157 height 17
select select "**"
click at [198, 97] on select "**********" at bounding box center [276, 105] width 157 height 17
click at [213, 162] on button "إسناد الطلب" at bounding box center [217, 163] width 41 height 17
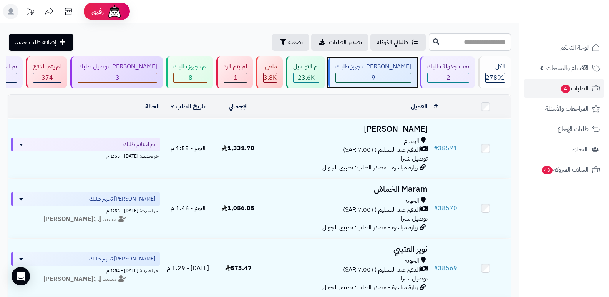
click at [376, 76] on div "9" at bounding box center [373, 77] width 75 height 9
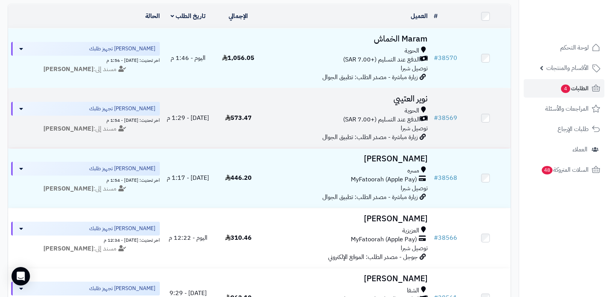
scroll to position [77, 0]
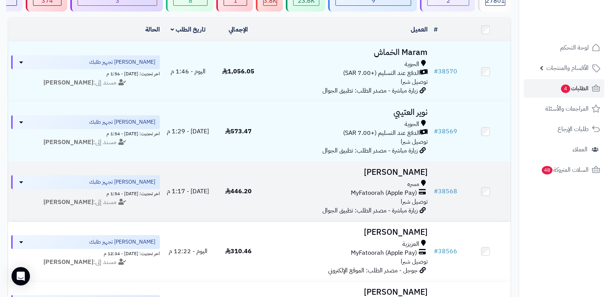
click at [393, 173] on h3 "[PERSON_NAME]" at bounding box center [347, 172] width 161 height 9
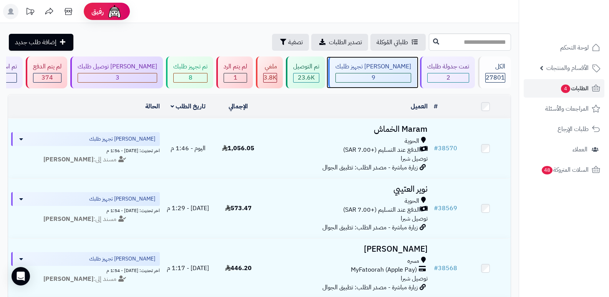
click at [398, 70] on div "[PERSON_NAME] تجهيز طلبك" at bounding box center [373, 66] width 76 height 9
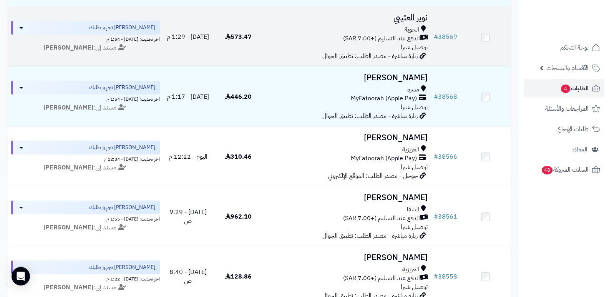
scroll to position [192, 0]
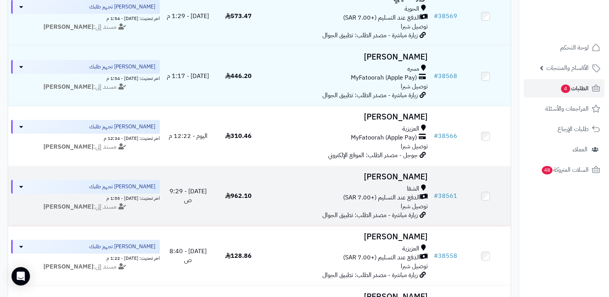
click at [403, 172] on h3 "[PERSON_NAME]" at bounding box center [347, 176] width 161 height 9
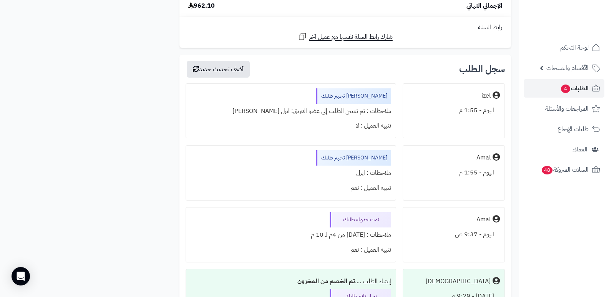
scroll to position [2343, 0]
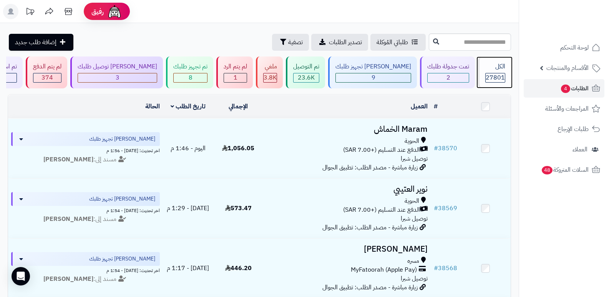
click at [505, 68] on div "الكل" at bounding box center [495, 66] width 20 height 9
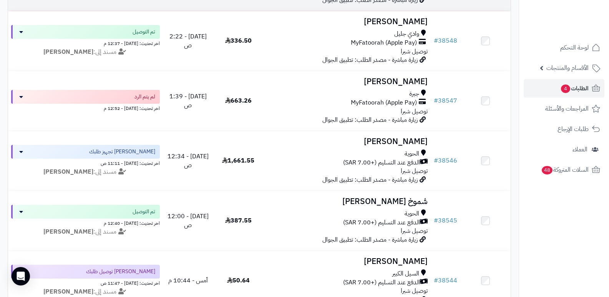
scroll to position [1306, 0]
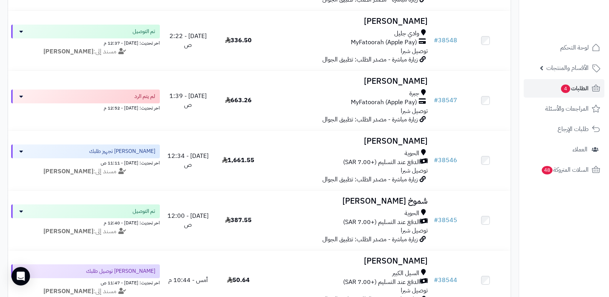
click at [550, 246] on nav "لوحة التحكم الأقسام والمنتجات المنتجات الأقسام الماركات مواصفات المنتجات مواصفا…" at bounding box center [563, 158] width 90 height 297
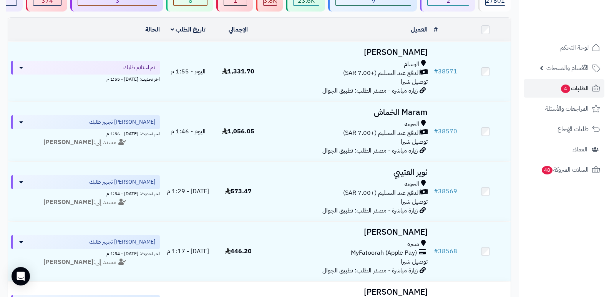
scroll to position [0, 0]
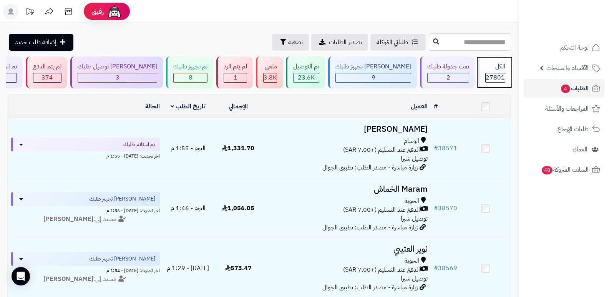
click at [490, 71] on div "الكل 27801" at bounding box center [494, 72] width 33 height 32
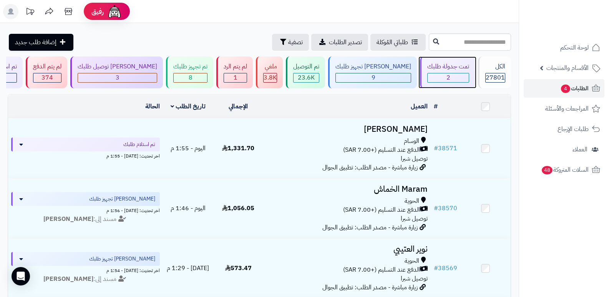
click at [432, 72] on div "تمت جدولة طلبك 2" at bounding box center [447, 72] width 55 height 32
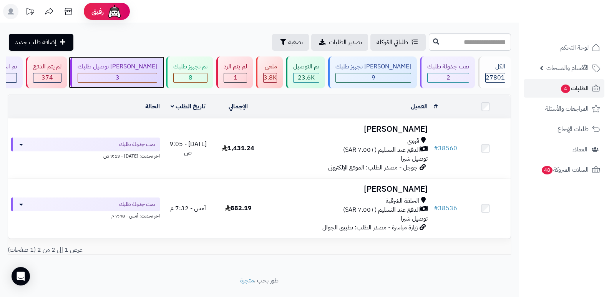
click at [152, 70] on div "[PERSON_NAME] توصيل طلبك" at bounding box center [118, 66] width 80 height 9
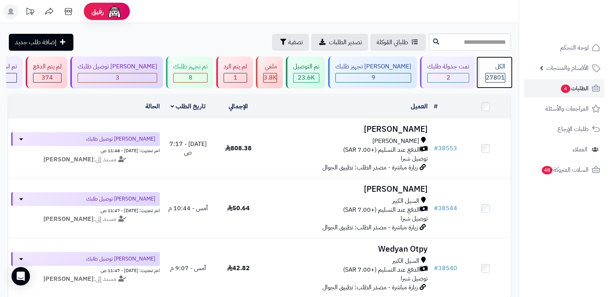
click at [494, 68] on div "الكل" at bounding box center [495, 66] width 20 height 9
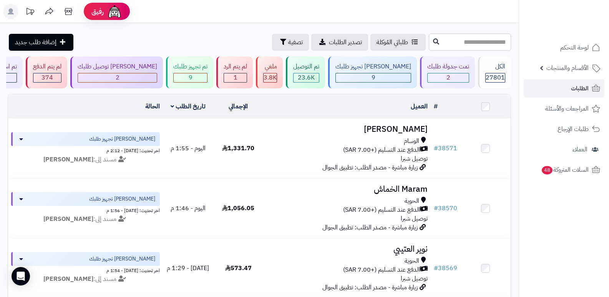
click at [559, 222] on nav "لوحة التحكم الأقسام والمنتجات المنتجات الأقسام الماركات مواصفات المنتجات مواصفا…" at bounding box center [563, 158] width 90 height 297
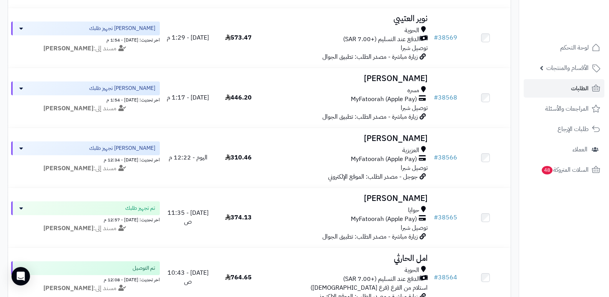
scroll to position [307, 0]
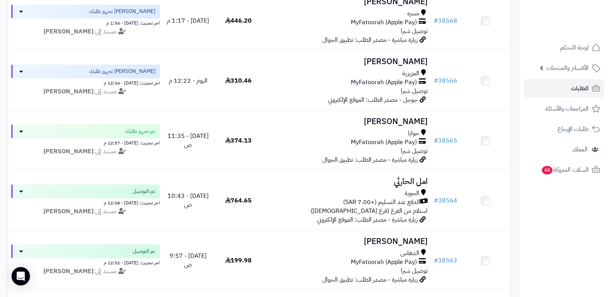
click at [578, 229] on nav "لوحة التحكم الأقسام والمنتجات المنتجات الأقسام الماركات مواصفات المنتجات مواصفا…" at bounding box center [563, 158] width 90 height 297
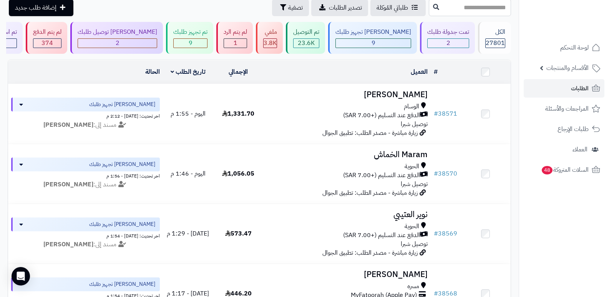
scroll to position [0, 0]
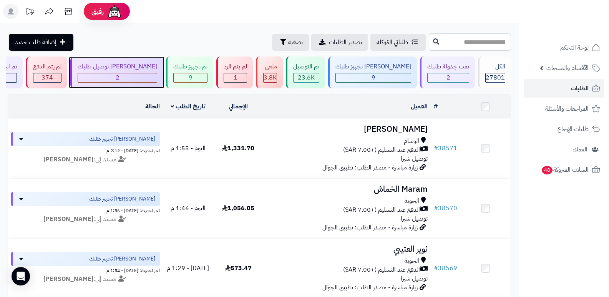
click at [152, 68] on div "جاري توصيل طلبك" at bounding box center [118, 66] width 80 height 9
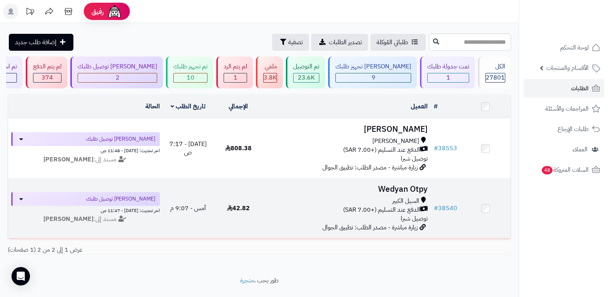
click at [409, 186] on h3 "Wedyan Otpy" at bounding box center [347, 189] width 161 height 9
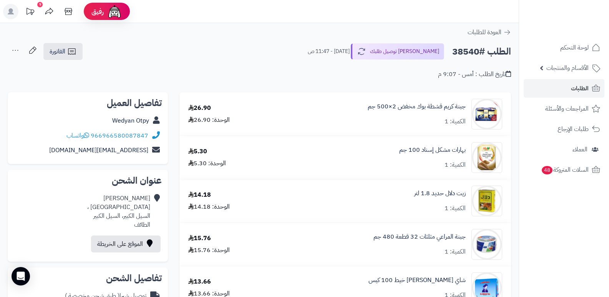
click at [581, 214] on nav "لوحة التحكم الأقسام والمنتجات المنتجات الأقسام الماركات مواصفات المنتجات مواصفا…" at bounding box center [563, 158] width 90 height 297
click at [572, 213] on nav "لوحة التحكم الأقسام والمنتجات المنتجات الأقسام الماركات مواصفات المنتجات مواصفا…" at bounding box center [563, 158] width 90 height 297
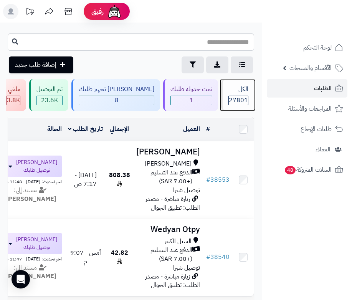
click at [239, 98] on span "27801" at bounding box center [238, 100] width 19 height 9
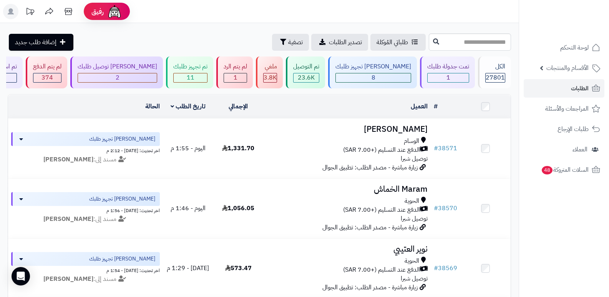
click at [352, 236] on nav "لوحة التحكم الأقسام والمنتجات المنتجات الأقسام الماركات مواصفات المنتجات مواصفا…" at bounding box center [563, 158] width 90 height 297
click at [352, 69] on div "الكل" at bounding box center [495, 66] width 20 height 9
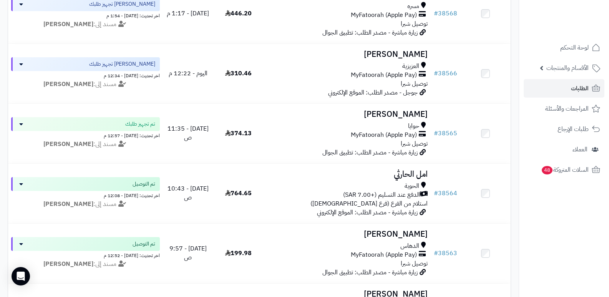
scroll to position [384, 0]
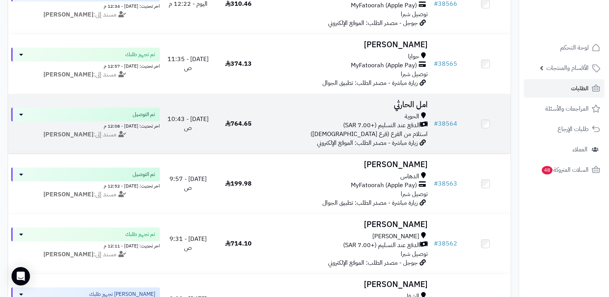
click at [414, 102] on h3 "امل الحارثي" at bounding box center [347, 104] width 161 height 9
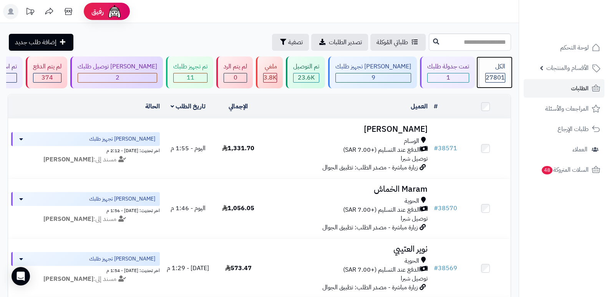
click at [501, 73] on span "27801" at bounding box center [494, 77] width 19 height 9
click at [467, 41] on input "text" at bounding box center [470, 41] width 82 height 17
click at [524, 242] on nav "لوحة التحكم الأقسام والمنتجات المنتجات الأقسام الماركات مواصفات المنتجات مواصفا…" at bounding box center [563, 158] width 90 height 297
click at [490, 71] on div "الكل" at bounding box center [495, 66] width 20 height 9
click at [457, 42] on input "text" at bounding box center [470, 41] width 82 height 17
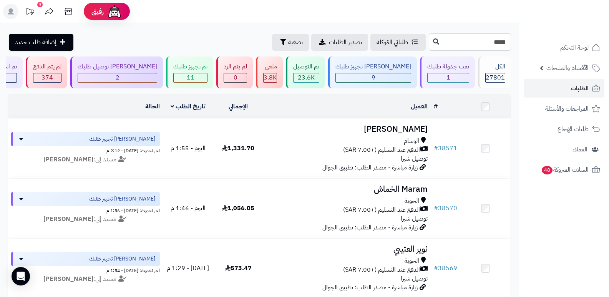
type input "*****"
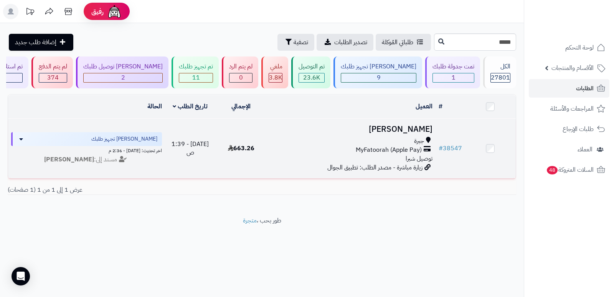
click at [414, 128] on h3 "[PERSON_NAME]" at bounding box center [351, 129] width 163 height 9
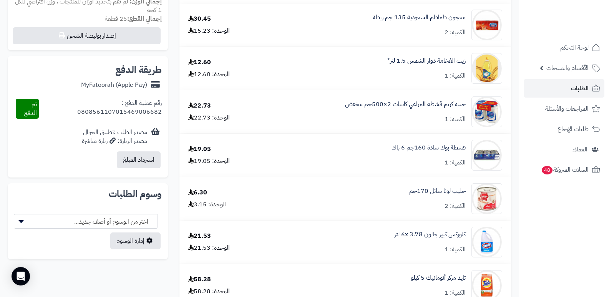
scroll to position [269, 0]
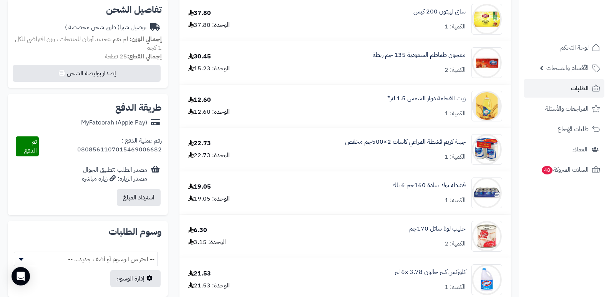
click at [582, 238] on nav "لوحة التحكم الأقسام والمنتجات المنتجات الأقسام الماركات مواصفات المنتجات مواصفا…" at bounding box center [563, 158] width 90 height 297
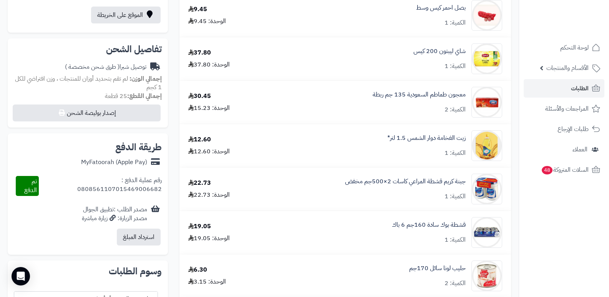
scroll to position [230, 0]
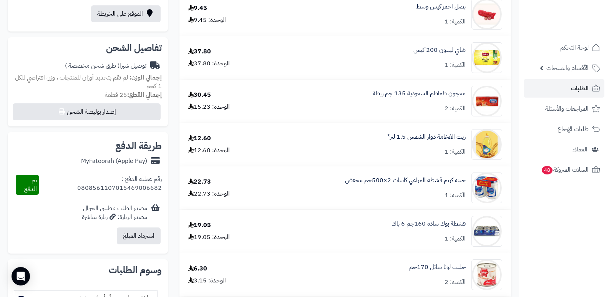
click at [591, 243] on nav "لوحة التحكم الأقسام والمنتجات المنتجات الأقسام الماركات مواصفات المنتجات مواصفا…" at bounding box center [563, 158] width 90 height 297
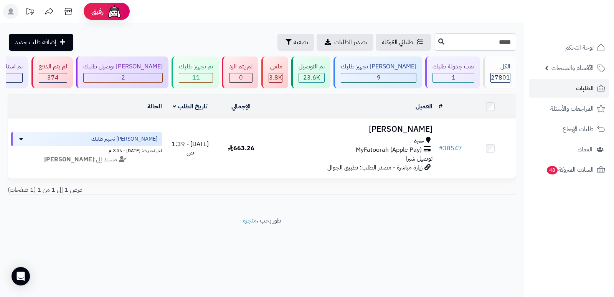
click at [488, 44] on input "*****" at bounding box center [475, 41] width 82 height 17
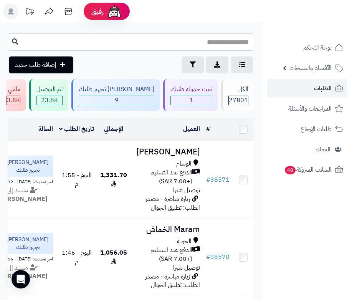
click at [230, 43] on input "text" at bounding box center [131, 41] width 247 height 17
type input "*****"
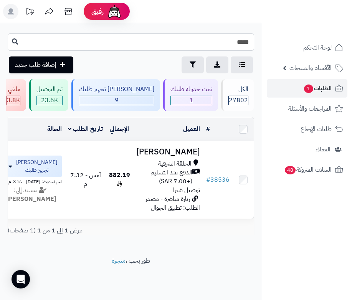
click at [237, 43] on input "*****" at bounding box center [131, 41] width 247 height 17
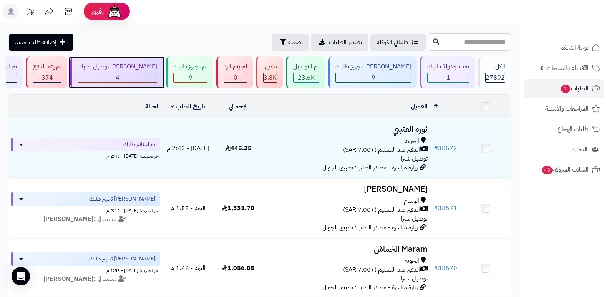
click at [157, 66] on div "[PERSON_NAME] توصيل طلبك" at bounding box center [118, 66] width 80 height 9
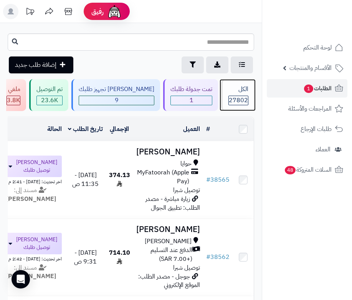
click at [235, 95] on div "الكل 27802" at bounding box center [237, 95] width 33 height 32
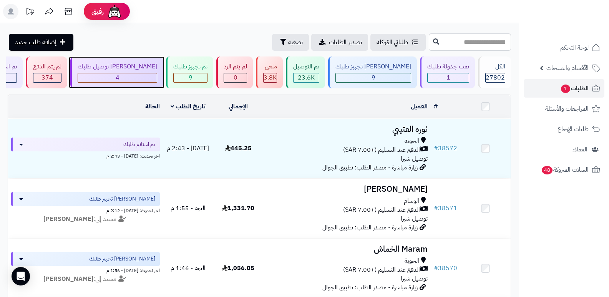
click at [147, 77] on div "4" at bounding box center [117, 77] width 79 height 9
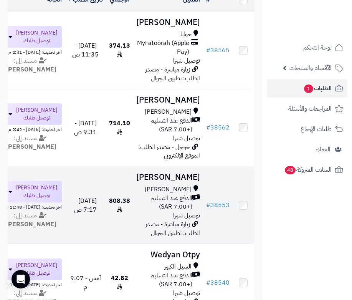
scroll to position [84, 0]
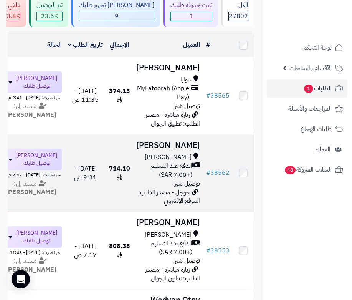
click at [186, 145] on h3 "[PERSON_NAME]" at bounding box center [168, 145] width 64 height 9
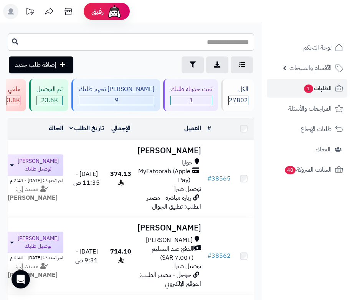
scroll to position [84, 0]
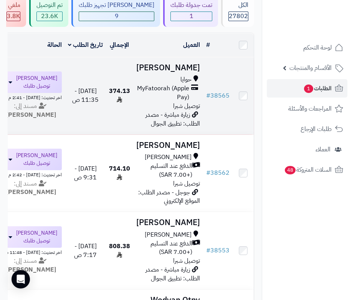
click at [180, 72] on h3 "[PERSON_NAME]" at bounding box center [168, 67] width 64 height 9
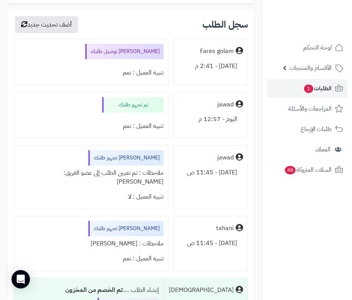
scroll to position [1575, 0]
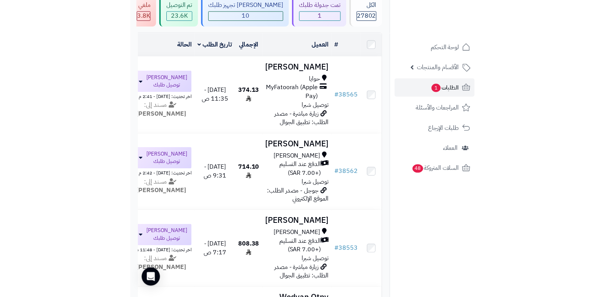
scroll to position [61, 0]
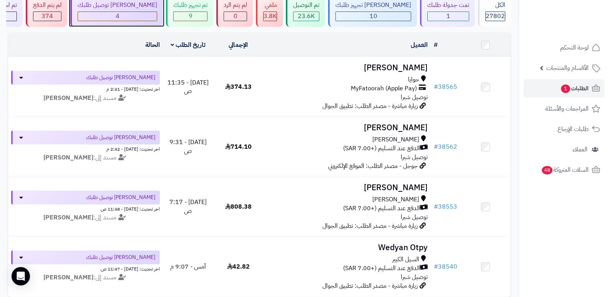
click at [128, 10] on div "جاري توصيل طلبك 4" at bounding box center [116, 11] width 93 height 32
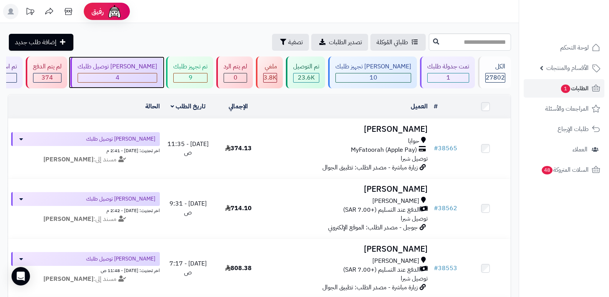
click at [157, 66] on div "[PERSON_NAME] توصيل طلبك" at bounding box center [118, 66] width 80 height 9
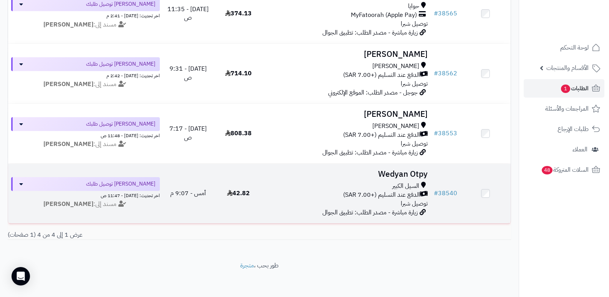
scroll to position [142, 0]
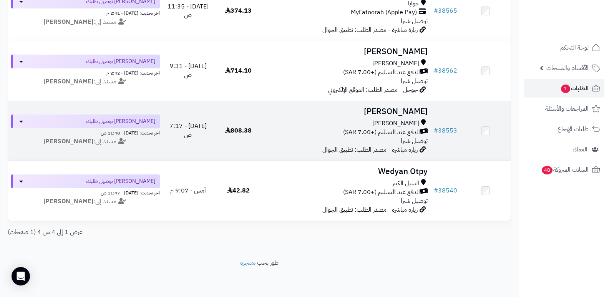
click at [406, 107] on h3 "[PERSON_NAME]" at bounding box center [347, 111] width 161 height 9
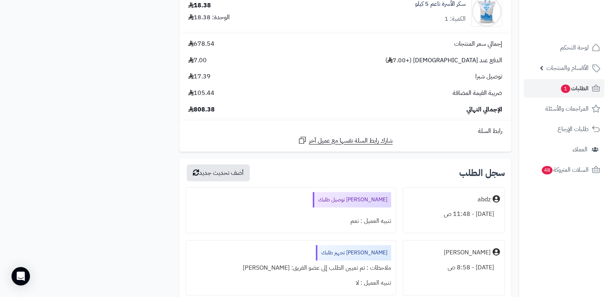
scroll to position [1306, 0]
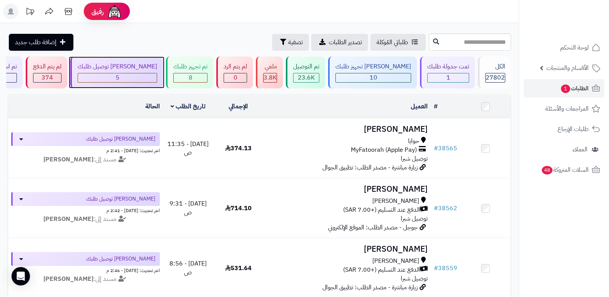
click at [140, 73] on div "5" at bounding box center [118, 78] width 80 height 10
click at [157, 73] on div "5" at bounding box center [118, 78] width 80 height 10
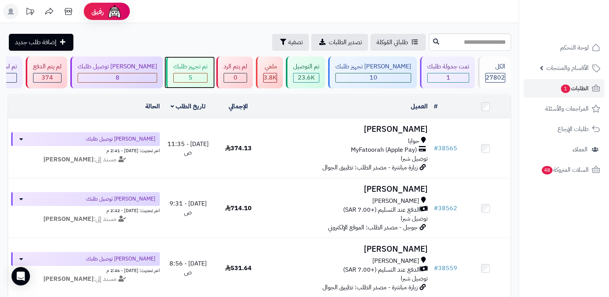
click at [199, 69] on div "تم تجهيز طلبك" at bounding box center [190, 66] width 34 height 9
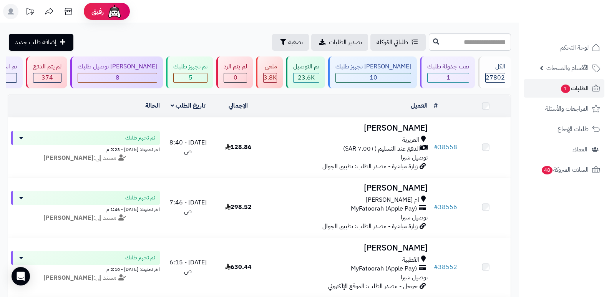
click at [134, 70] on div "[PERSON_NAME] توصيل طلبك" at bounding box center [118, 66] width 80 height 9
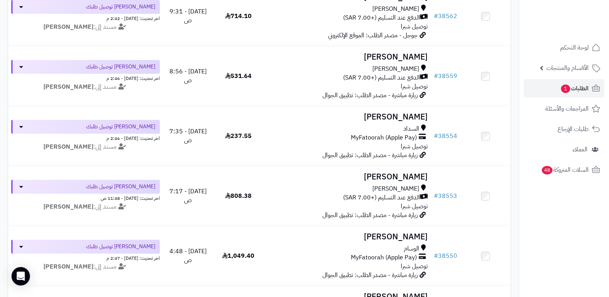
scroll to position [381, 0]
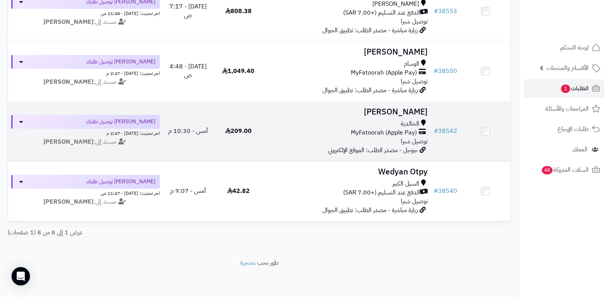
click at [398, 108] on h3 "[PERSON_NAME]" at bounding box center [347, 112] width 161 height 9
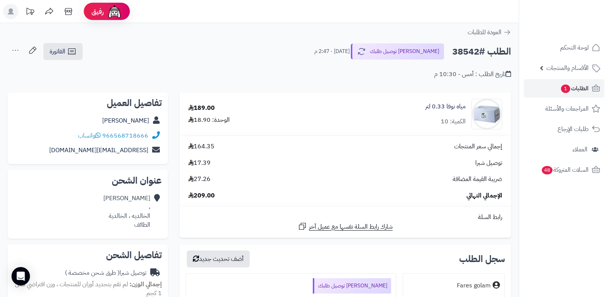
scroll to position [230, 0]
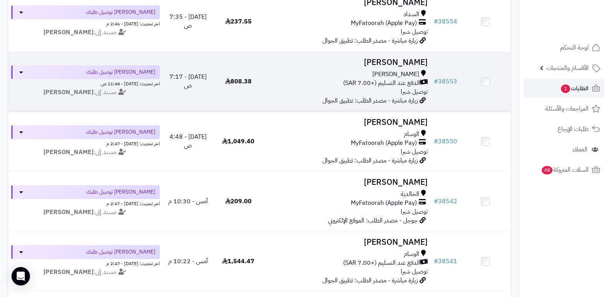
scroll to position [305, 0]
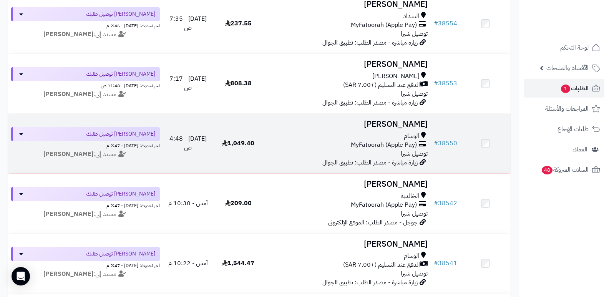
click at [411, 123] on h3 "[PERSON_NAME]" at bounding box center [347, 124] width 161 height 9
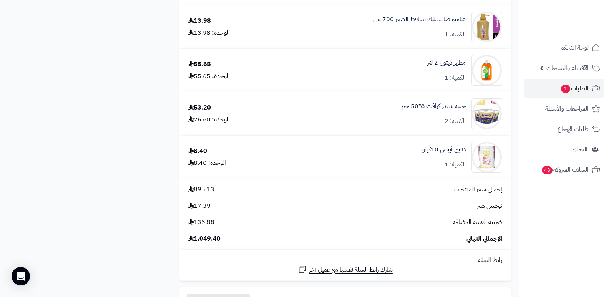
scroll to position [1191, 0]
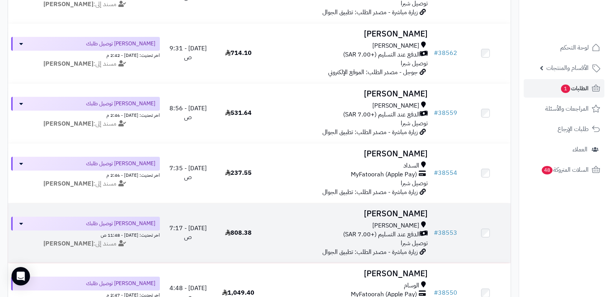
scroll to position [151, 0]
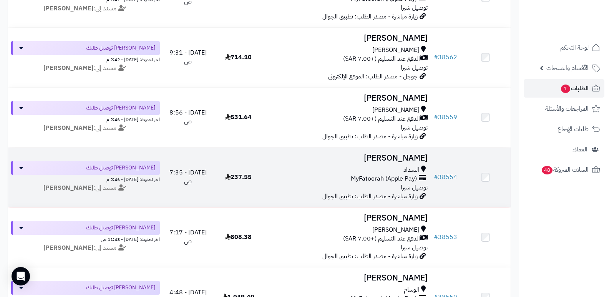
click at [406, 158] on h3 "[PERSON_NAME]" at bounding box center [347, 158] width 161 height 9
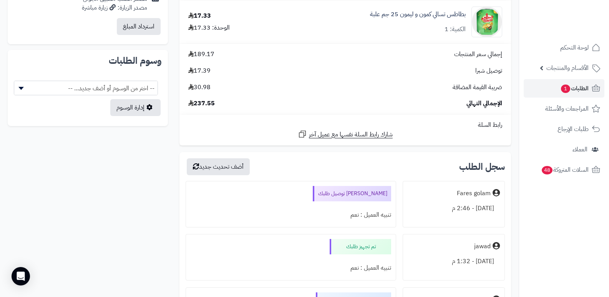
scroll to position [538, 0]
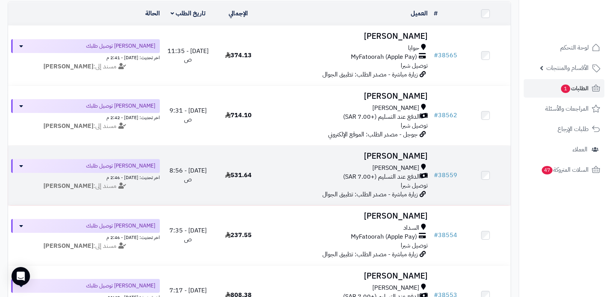
scroll to position [74, 0]
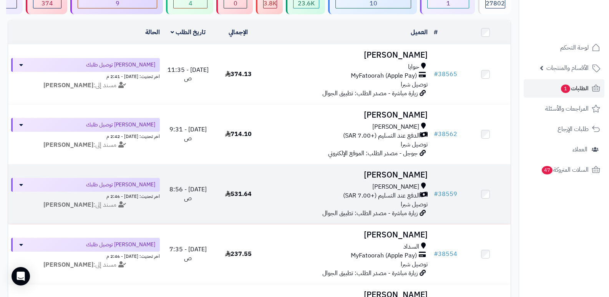
click at [411, 173] on h3 "Huda Sultan" at bounding box center [347, 175] width 161 height 9
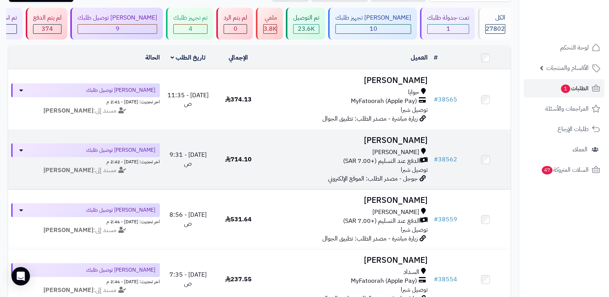
scroll to position [36, 0]
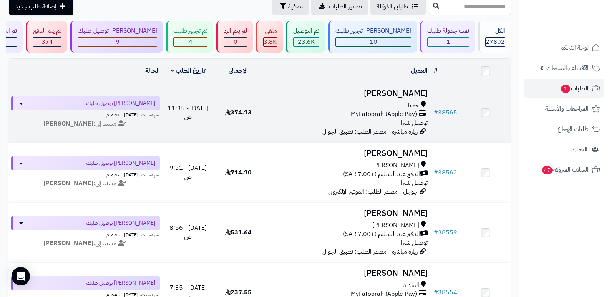
click at [403, 89] on h3 "[PERSON_NAME]" at bounding box center [347, 93] width 161 height 9
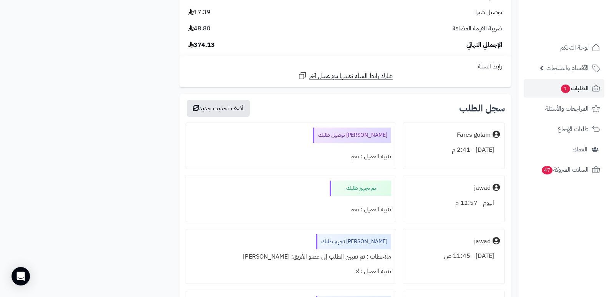
scroll to position [653, 0]
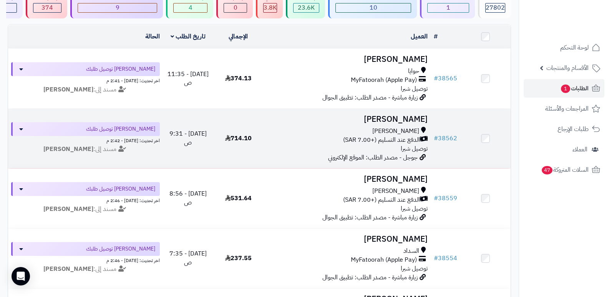
scroll to position [189, 0]
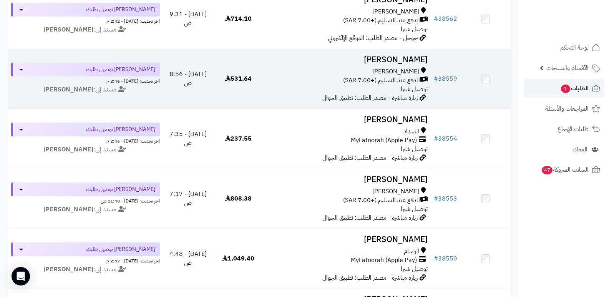
click at [405, 62] on h3 "[PERSON_NAME]" at bounding box center [347, 59] width 161 height 9
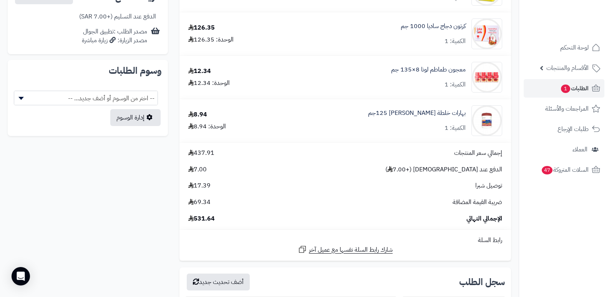
scroll to position [614, 0]
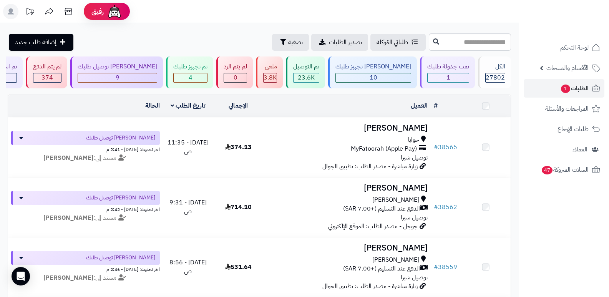
scroll to position [189, 0]
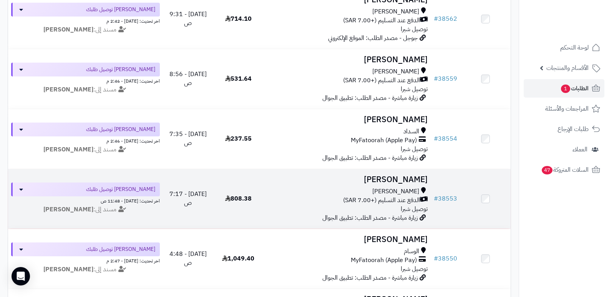
click at [410, 179] on h3 "[PERSON_NAME]" at bounding box center [347, 179] width 161 height 9
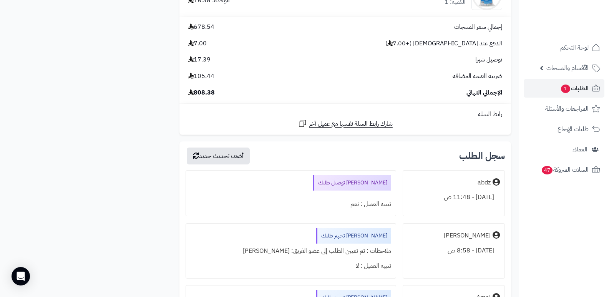
scroll to position [1191, 0]
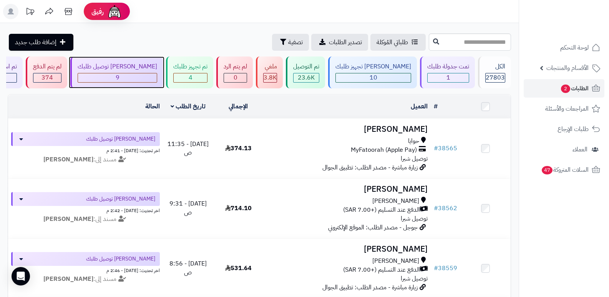
click at [119, 76] on span "9" at bounding box center [118, 77] width 4 height 9
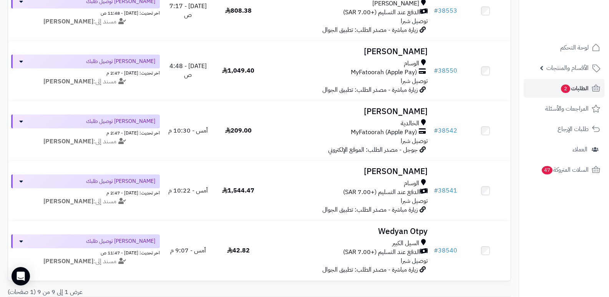
scroll to position [384, 0]
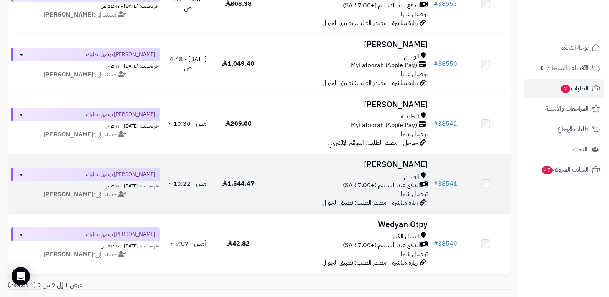
click at [404, 162] on h3 "[PERSON_NAME]" at bounding box center [347, 164] width 161 height 9
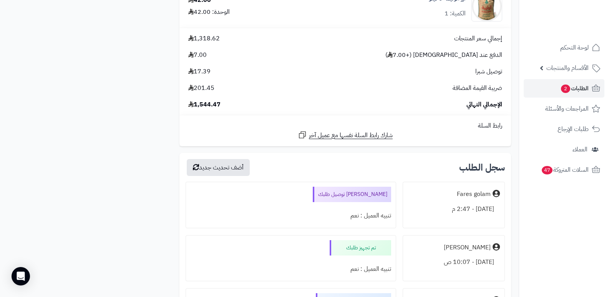
scroll to position [3188, 0]
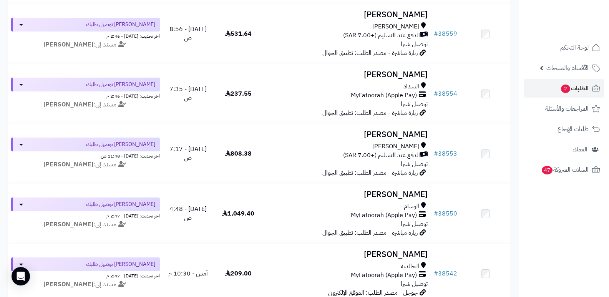
scroll to position [211, 0]
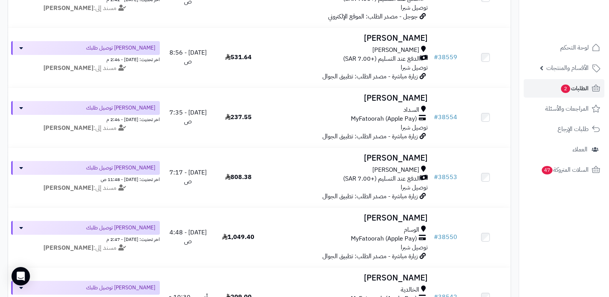
click at [530, 242] on nav "لوحة التحكم الأقسام والمنتجات المنتجات الأقسام الماركات مواصفات المنتجات مواصفا…" at bounding box center [563, 158] width 90 height 297
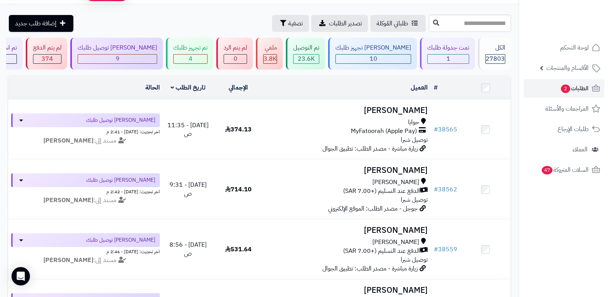
scroll to position [0, 0]
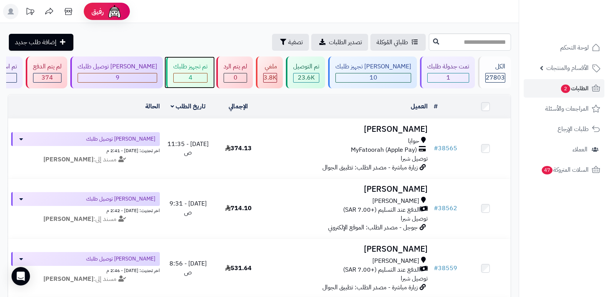
click at [207, 76] on div "4" at bounding box center [190, 77] width 33 height 9
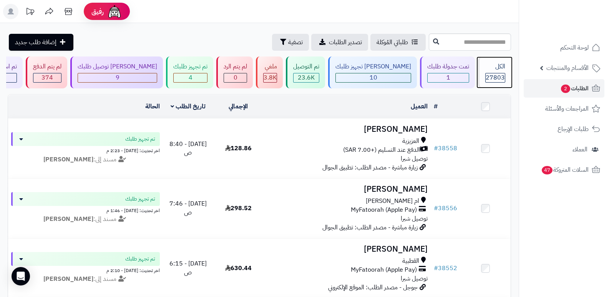
click at [495, 74] on span "27803" at bounding box center [494, 77] width 19 height 9
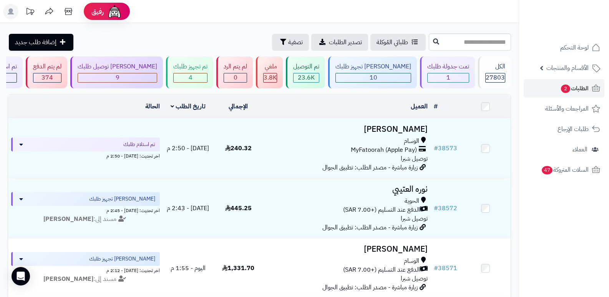
click at [552, 231] on nav "لوحة التحكم الأقسام والمنتجات المنتجات الأقسام الماركات مواصفات المنتجات مواصفا…" at bounding box center [563, 158] width 90 height 297
click at [491, 79] on span "27803" at bounding box center [494, 77] width 19 height 9
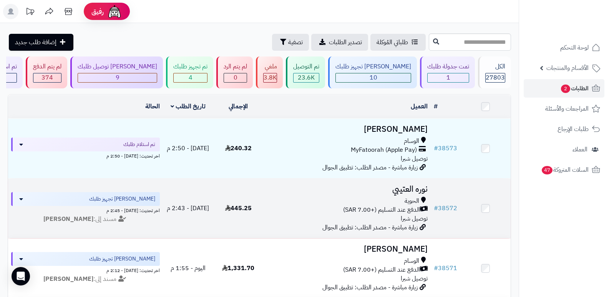
click at [404, 187] on h3 "نوره العتيبي" at bounding box center [347, 189] width 161 height 9
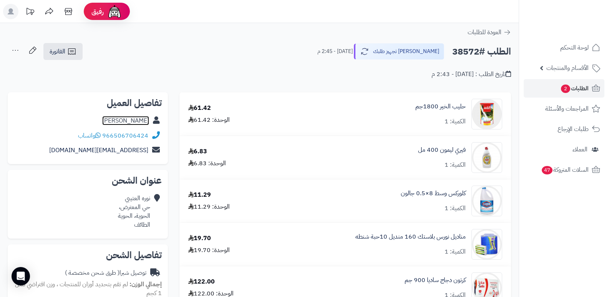
click at [135, 121] on link "نوره العتيبي" at bounding box center [125, 120] width 47 height 9
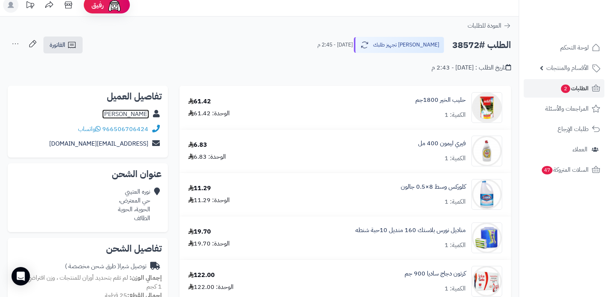
scroll to position [230, 0]
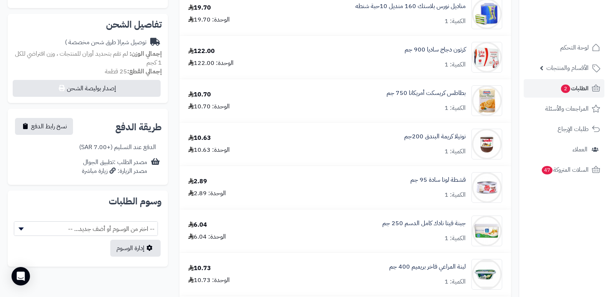
click at [548, 240] on nav "لوحة التحكم الأقسام والمنتجات المنتجات الأقسام الماركات مواصفات المنتجات مواصفا…" at bounding box center [563, 158] width 90 height 297
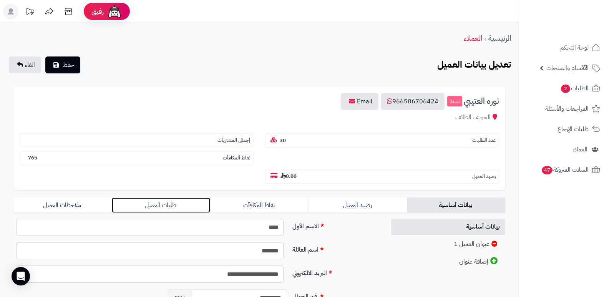
click at [153, 205] on link "طلبات العميل" at bounding box center [161, 204] width 98 height 15
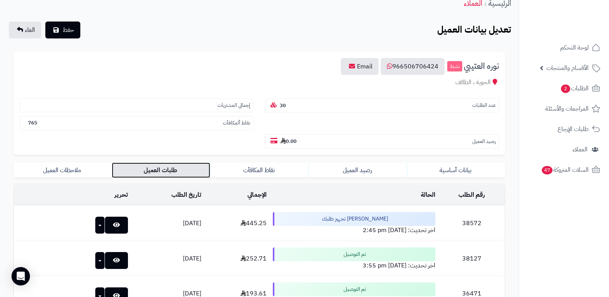
scroll to position [77, 0]
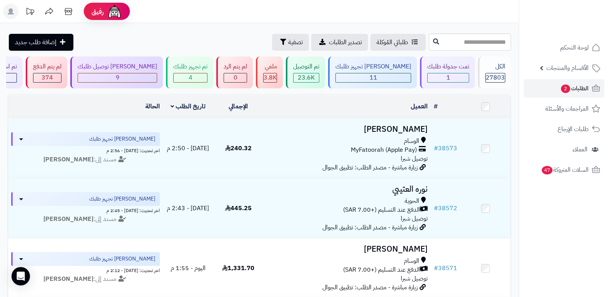
click at [445, 17] on header "رفيق ! الطلبات معالجة مكتمل إرجاع المنتجات العملاء المتواجدون الان 28489 عملاء …" at bounding box center [304, 11] width 609 height 23
click at [377, 74] on span "11" at bounding box center [373, 77] width 8 height 9
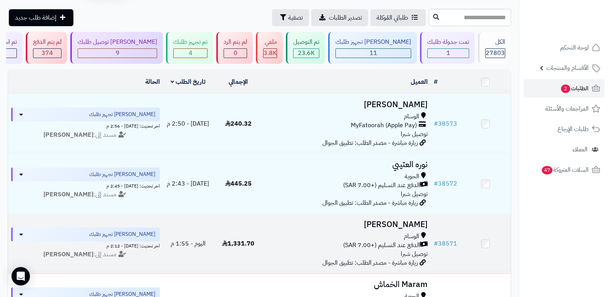
scroll to position [23, 0]
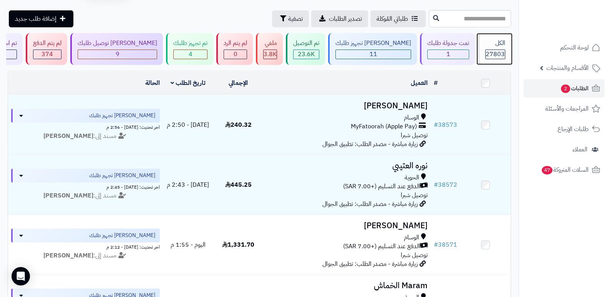
click at [498, 56] on span "27803" at bounding box center [494, 54] width 19 height 9
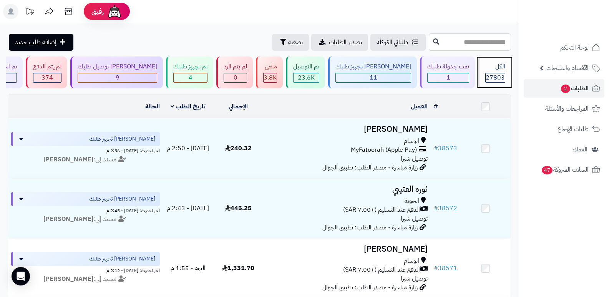
click at [498, 75] on span "27803" at bounding box center [494, 77] width 19 height 9
click at [477, 17] on header "رفيق ! الطلبات معالجة مكتمل إرجاع المنتجات العملاء المتواجدون الان 28489 عملاء …" at bounding box center [304, 11] width 609 height 23
click at [492, 76] on span "27803" at bounding box center [494, 77] width 19 height 9
click at [528, 244] on nav "لوحة التحكم الأقسام والمنتجات المنتجات الأقسام الماركات مواصفات المنتجات مواصفا…" at bounding box center [563, 158] width 90 height 297
click at [555, 242] on nav "لوحة التحكم الأقسام والمنتجات المنتجات الأقسام الماركات مواصفات المنتجات مواصفا…" at bounding box center [563, 158] width 90 height 297
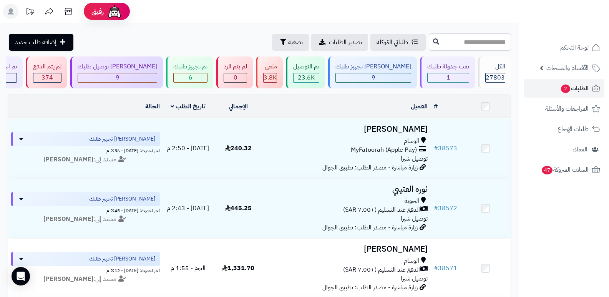
drag, startPoint x: 557, startPoint y: 210, endPoint x: 560, endPoint y: 203, distance: 8.3
click at [557, 210] on nav "لوحة التحكم الأقسام والمنتجات المنتجات الأقسام الماركات مواصفات المنتجات مواصفا…" at bounding box center [563, 158] width 90 height 297
click at [393, 68] on div "[PERSON_NAME] تجهيز طلبك" at bounding box center [373, 66] width 76 height 9
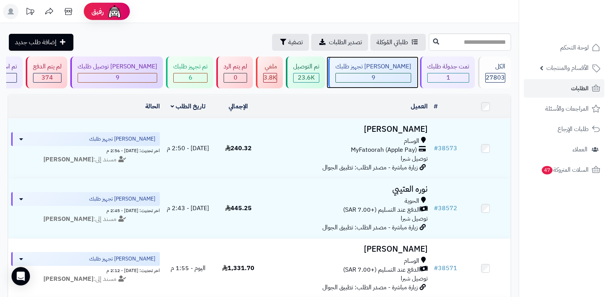
click at [375, 76] on span "9" at bounding box center [373, 77] width 4 height 9
click at [501, 10] on header "رفيق ! الطلبات معالجة مكتمل إرجاع المنتجات العملاء المتواجدون الان 28489 عملاء …" at bounding box center [304, 11] width 609 height 23
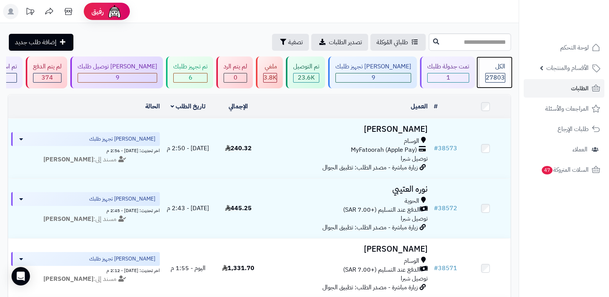
click at [490, 77] on span "27803" at bounding box center [494, 77] width 19 height 9
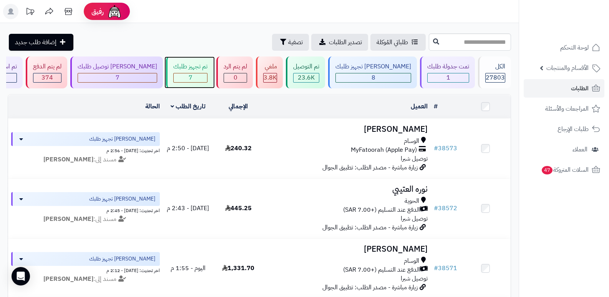
click at [207, 75] on div "7" at bounding box center [190, 77] width 33 height 9
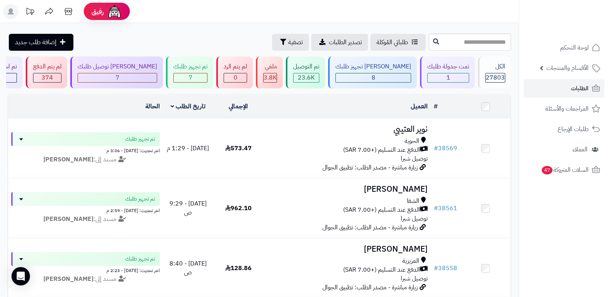
click at [543, 227] on nav "لوحة التحكم الأقسام والمنتجات المنتجات الأقسام الماركات مواصفات المنتجات مواصفا…" at bounding box center [563, 158] width 90 height 297
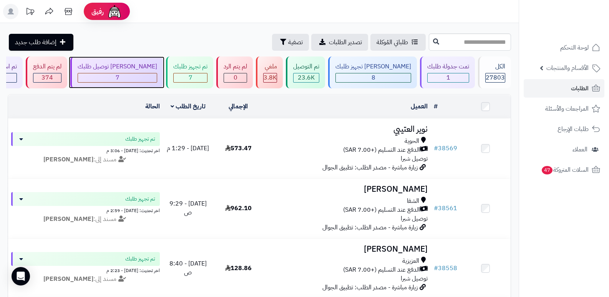
click at [154, 80] on div "7" at bounding box center [117, 77] width 79 height 9
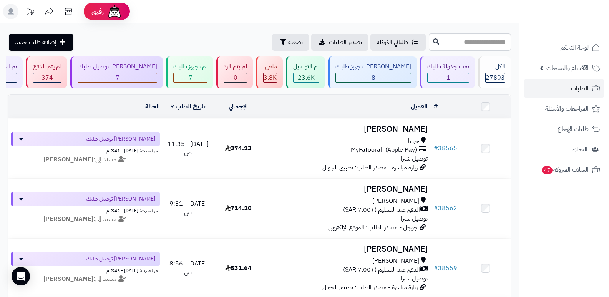
click at [567, 224] on nav "لوحة التحكم الأقسام والمنتجات المنتجات الأقسام الماركات مواصفات المنتجات مواصفا…" at bounding box center [563, 158] width 90 height 297
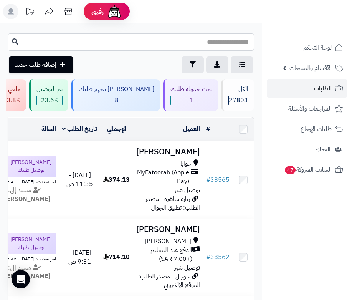
click at [226, 46] on input "text" at bounding box center [131, 41] width 247 height 17
type input "*****"
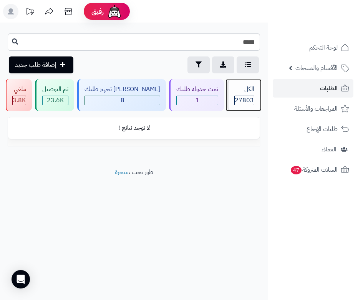
click at [246, 106] on div "الكل 27803" at bounding box center [243, 95] width 33 height 32
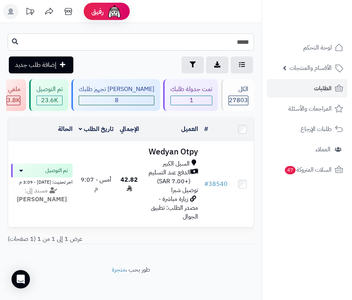
drag, startPoint x: 243, startPoint y: 44, endPoint x: 252, endPoint y: 45, distance: 8.9
click at [252, 45] on input "*****" at bounding box center [131, 41] width 247 height 17
type input "*****"
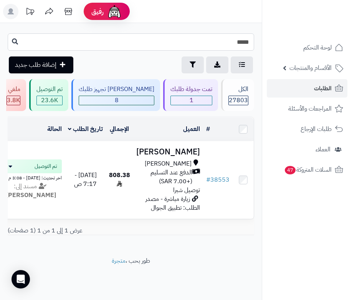
click at [219, 47] on input "*****" at bounding box center [131, 41] width 247 height 17
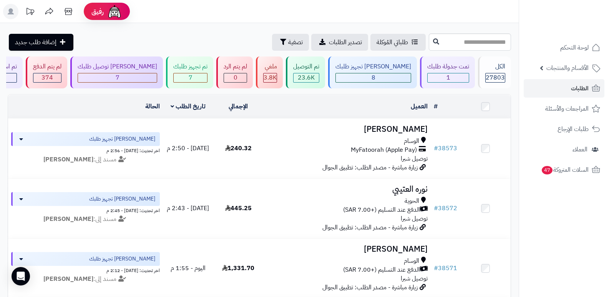
click at [352, 20] on header "رفيق ! الطلبات معالجة مكتمل إرجاع المنتجات العملاء المتواجدون الان 28489 عملاء …" at bounding box center [304, 11] width 609 height 23
click at [352, 76] on span "27803" at bounding box center [494, 77] width 19 height 9
click at [498, 78] on span "27803" at bounding box center [494, 77] width 19 height 9
click at [498, 70] on div "الكل" at bounding box center [495, 66] width 20 height 9
click at [492, 76] on span "27803" at bounding box center [494, 77] width 19 height 9
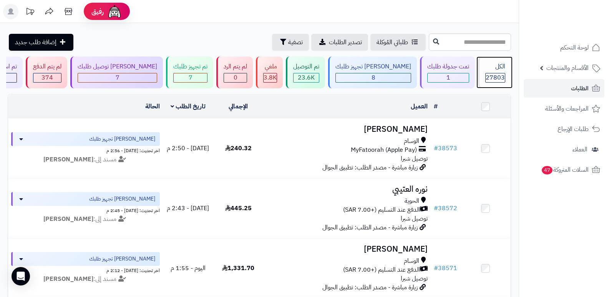
click at [492, 71] on div "الكل 27803" at bounding box center [494, 72] width 33 height 32
click at [494, 71] on div "الكل 27803" at bounding box center [494, 72] width 33 height 32
click at [481, 45] on input "text" at bounding box center [470, 41] width 82 height 17
type input "*****"
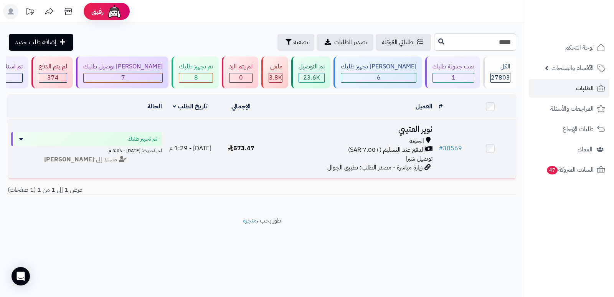
click at [411, 126] on h3 "نوير العتيبي" at bounding box center [351, 129] width 163 height 9
click at [405, 132] on h3 "نوير العتيبي" at bounding box center [351, 129] width 163 height 9
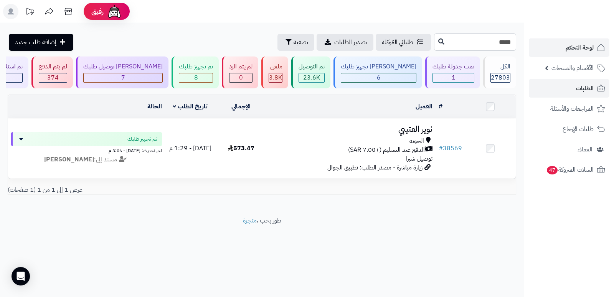
drag, startPoint x: 505, startPoint y: 41, endPoint x: 533, endPoint y: 43, distance: 27.7
click at [533, 43] on div "رفيق ! الطلبات معالجة مكتمل إرجاع المنتجات العملاء المتواجدون الان 28489 عملاء …" at bounding box center [307, 148] width 614 height 297
type input "*****"
drag, startPoint x: 505, startPoint y: 43, endPoint x: 525, endPoint y: 40, distance: 19.8
click at [525, 40] on div "رفيق ! الطلبات معالجة مكتمل إرجاع المنتجات العملاء المتواجدون الان 28490 عملاء …" at bounding box center [307, 148] width 614 height 297
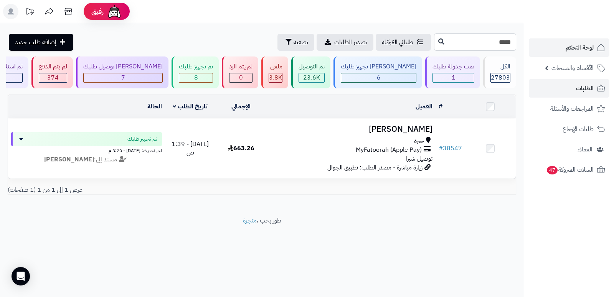
type input "*****"
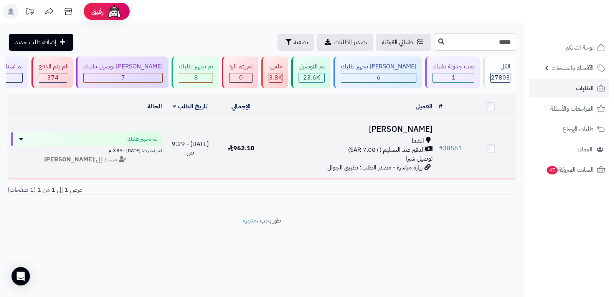
click at [422, 131] on h3 "[PERSON_NAME]" at bounding box center [351, 129] width 163 height 9
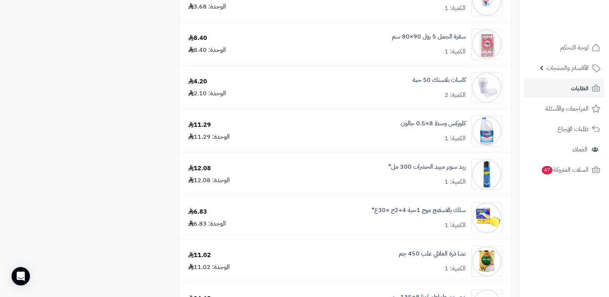
scroll to position [1228, 0]
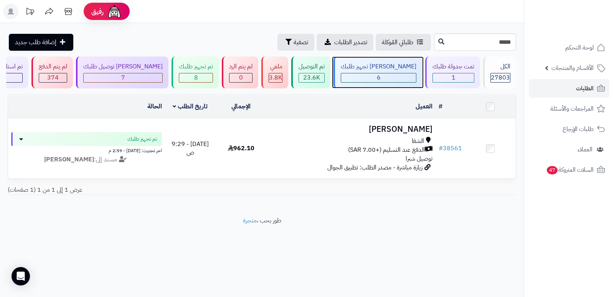
click at [404, 74] on div "6" at bounding box center [378, 77] width 75 height 9
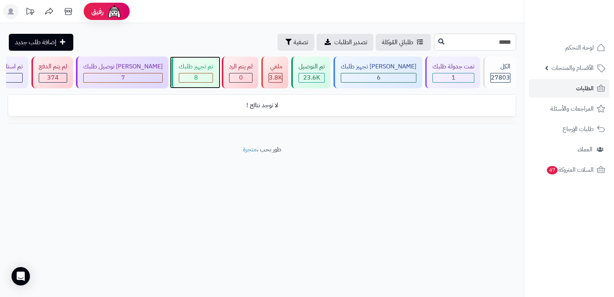
click at [198, 80] on span "8" at bounding box center [196, 77] width 4 height 9
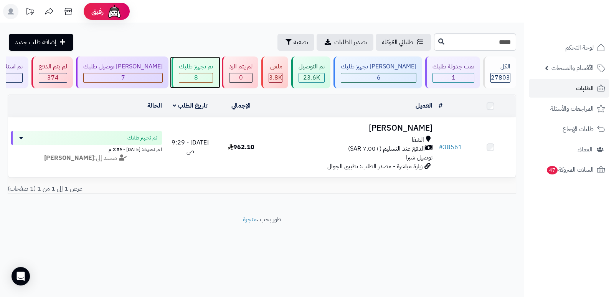
click at [202, 70] on div "تم تجهيز طلبك" at bounding box center [196, 66] width 34 height 9
click at [469, 43] on input "*****" at bounding box center [475, 41] width 82 height 17
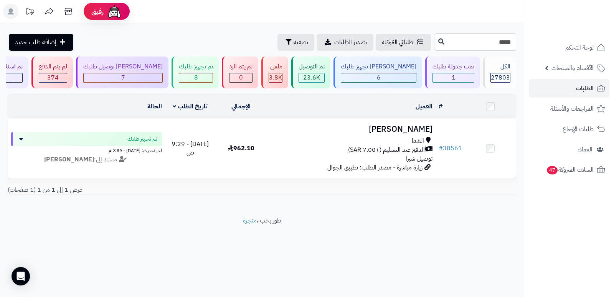
click at [469, 43] on input "*****" at bounding box center [475, 41] width 82 height 17
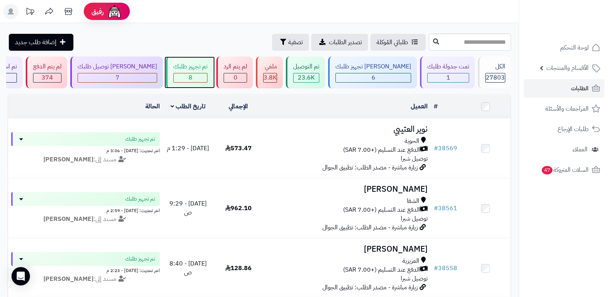
click at [187, 77] on div "8" at bounding box center [190, 77] width 33 height 9
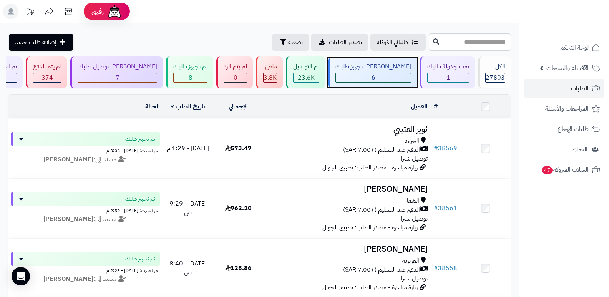
click at [397, 80] on div "6" at bounding box center [373, 77] width 75 height 9
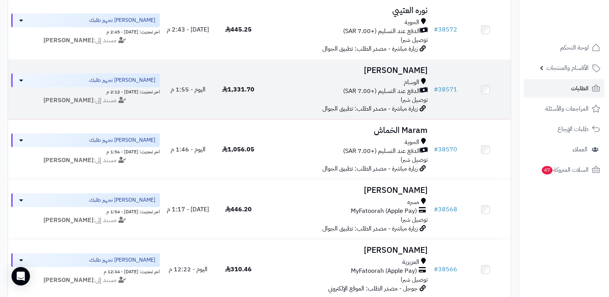
scroll to position [192, 0]
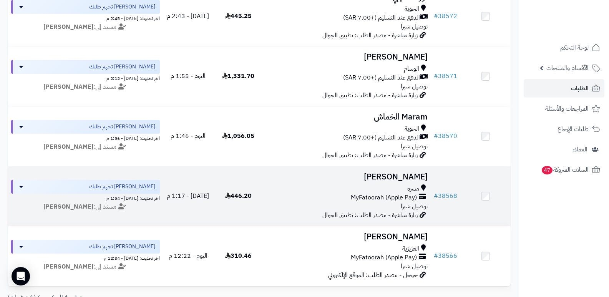
click at [404, 175] on h3 "Wejdan Abdullah" at bounding box center [347, 176] width 161 height 9
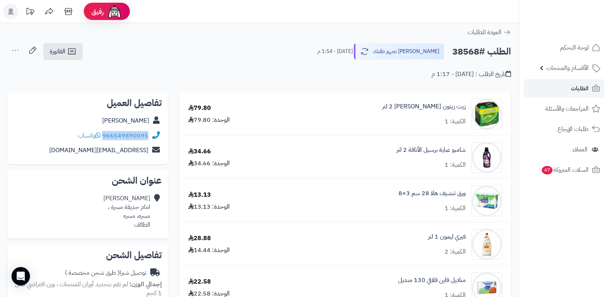
drag, startPoint x: 103, startPoint y: 136, endPoint x: 159, endPoint y: 141, distance: 55.9
click at [159, 141] on div "966549890095 واتساب" at bounding box center [88, 135] width 148 height 15
copy div "966549890095"
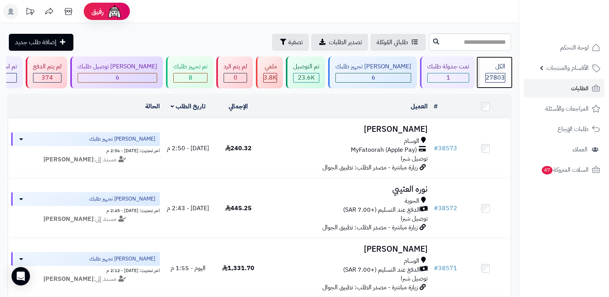
click at [490, 70] on div "الكل" at bounding box center [495, 66] width 20 height 9
click at [485, 77] on div "27803" at bounding box center [494, 77] width 19 height 9
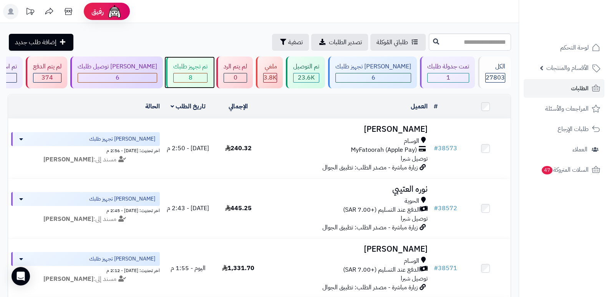
click at [198, 66] on div "تم تجهيز طلبك" at bounding box center [190, 66] width 34 height 9
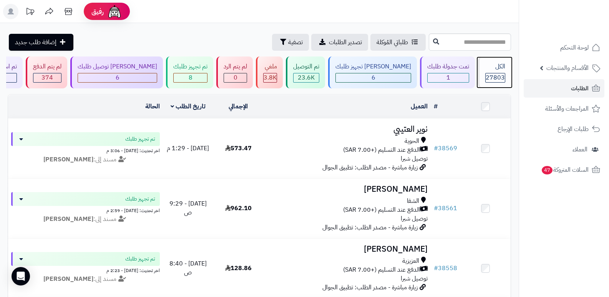
click at [496, 70] on div "الكل" at bounding box center [495, 66] width 20 height 9
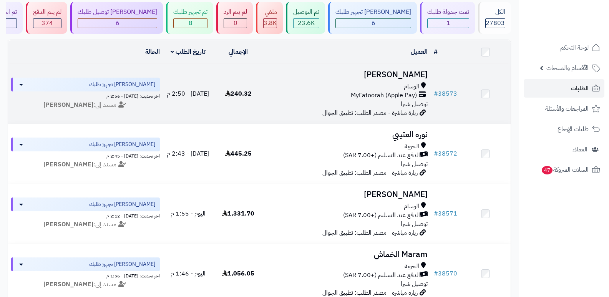
scroll to position [154, 0]
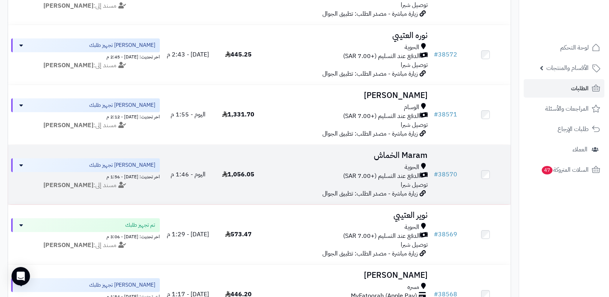
click at [407, 152] on h3 "Maram الخماش" at bounding box center [347, 155] width 161 height 9
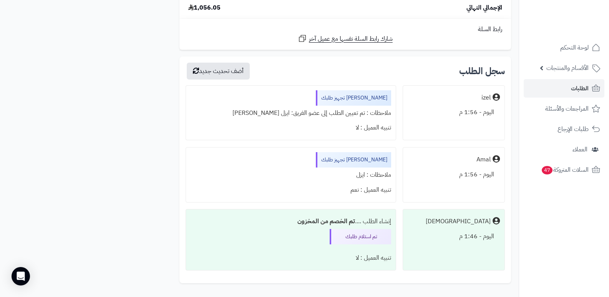
scroll to position [1691, 0]
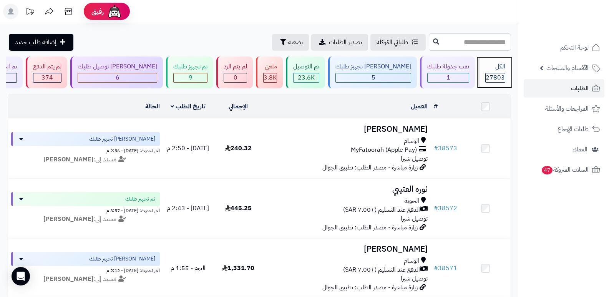
click at [490, 68] on div "الكل" at bounding box center [495, 66] width 20 height 9
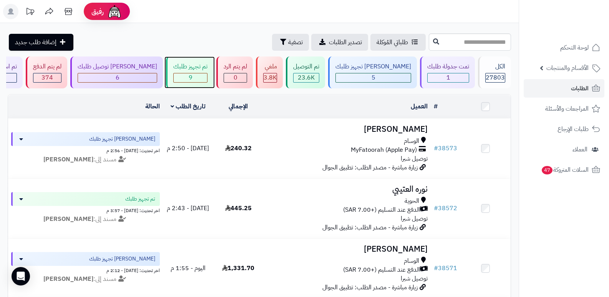
click at [207, 76] on div "9" at bounding box center [190, 77] width 33 height 9
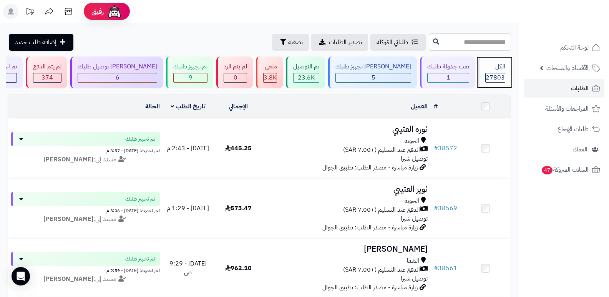
click at [492, 70] on div "الكل" at bounding box center [495, 66] width 20 height 9
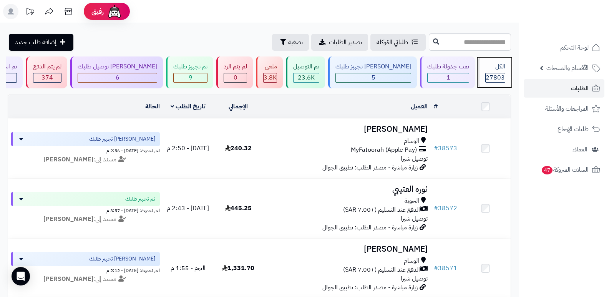
click at [495, 66] on div "الكل" at bounding box center [495, 66] width 20 height 9
click at [492, 71] on div "الكل 27803" at bounding box center [494, 72] width 33 height 32
click at [494, 74] on span "27803" at bounding box center [494, 77] width 19 height 9
click at [494, 67] on div "الكل" at bounding box center [495, 66] width 20 height 9
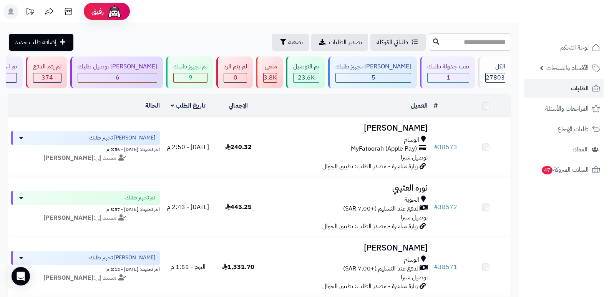
click at [192, 73] on span "9" at bounding box center [191, 77] width 4 height 9
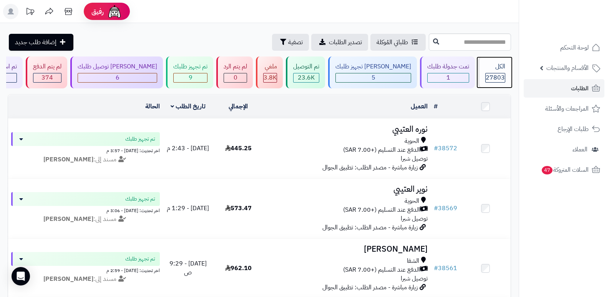
click at [494, 66] on div "الكل" at bounding box center [495, 66] width 20 height 9
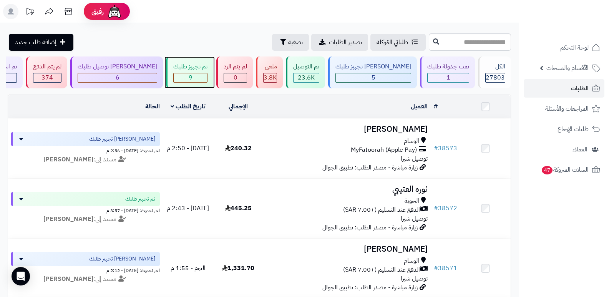
click at [213, 70] on div "تم تجهيز طلبك 9" at bounding box center [189, 72] width 47 height 32
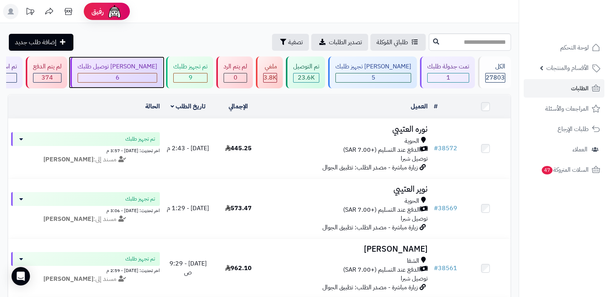
click at [156, 76] on div "6" at bounding box center [117, 77] width 79 height 9
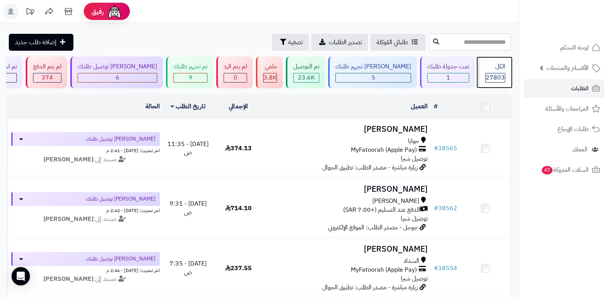
click at [489, 66] on div "الكل" at bounding box center [495, 66] width 20 height 9
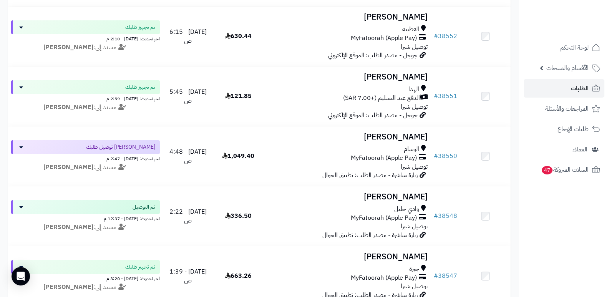
scroll to position [1267, 0]
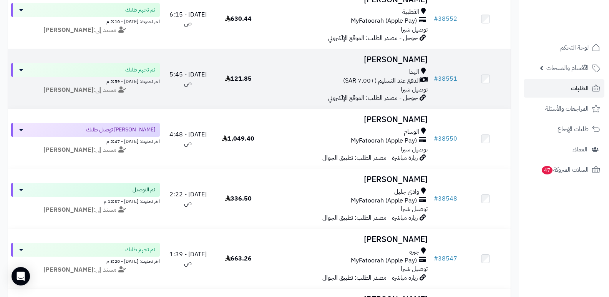
click at [421, 60] on h3 "[PERSON_NAME]" at bounding box center [347, 59] width 161 height 9
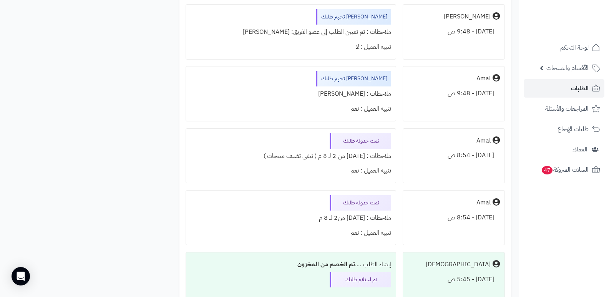
scroll to position [379, 0]
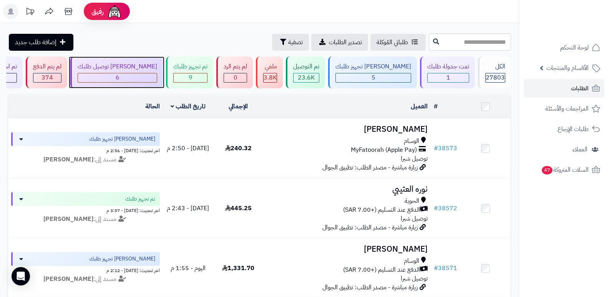
click at [157, 79] on div "6" at bounding box center [117, 77] width 79 height 9
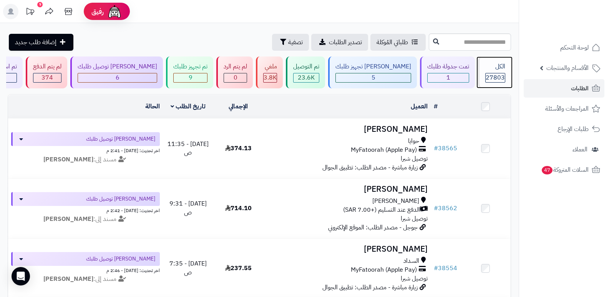
click at [502, 74] on span "27803" at bounding box center [494, 77] width 19 height 9
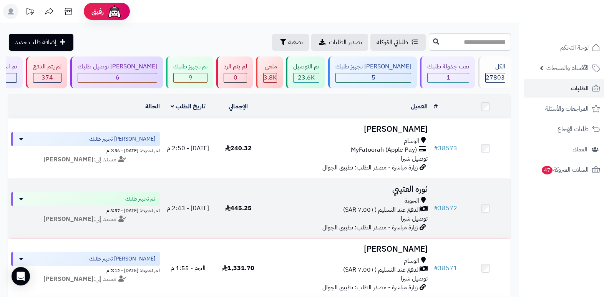
click at [400, 189] on h3 "نوره العتيبي" at bounding box center [347, 189] width 161 height 9
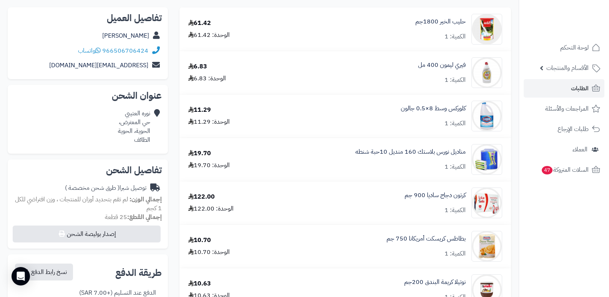
scroll to position [154, 0]
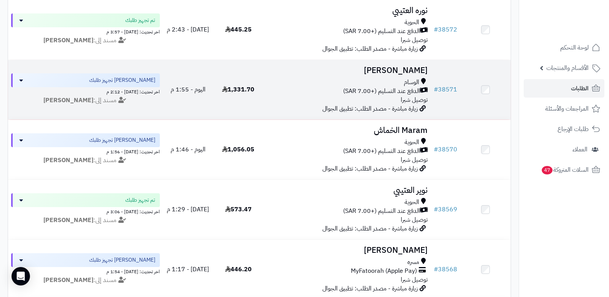
scroll to position [192, 0]
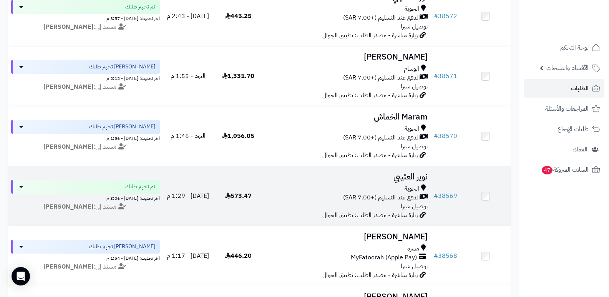
click at [418, 173] on h3 "نوير العتيبي" at bounding box center [347, 176] width 161 height 9
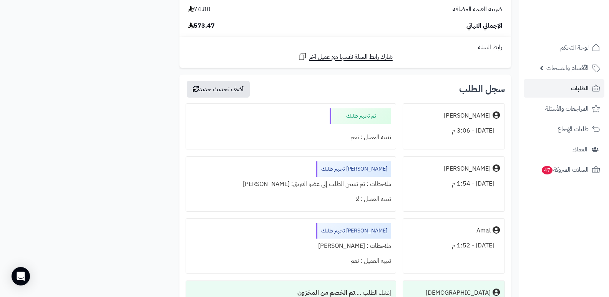
scroll to position [1229, 0]
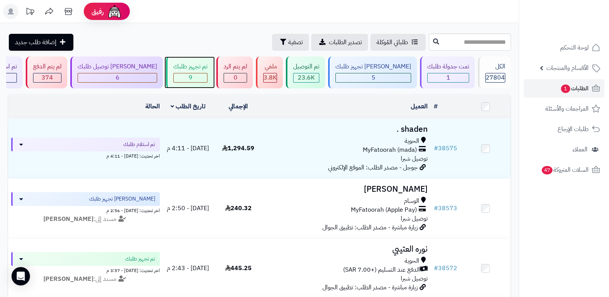
click at [191, 72] on div "تم تجهيز طلبك 9" at bounding box center [189, 72] width 47 height 32
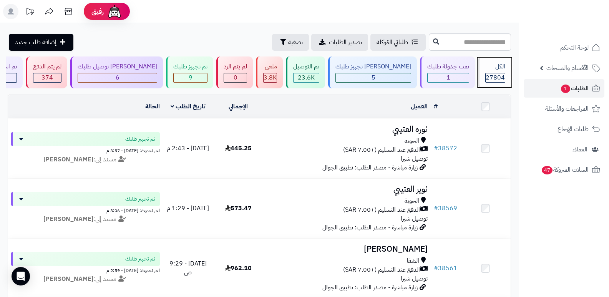
click at [493, 64] on div "الكل" at bounding box center [495, 66] width 20 height 9
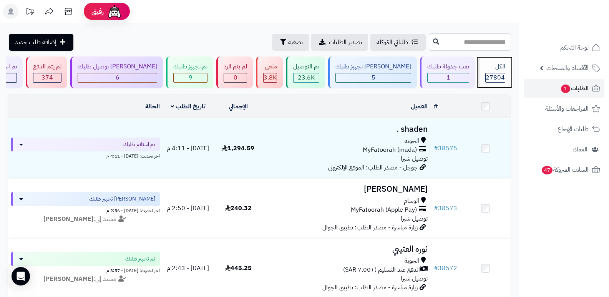
click at [492, 72] on div "الكل 27804" at bounding box center [494, 72] width 33 height 32
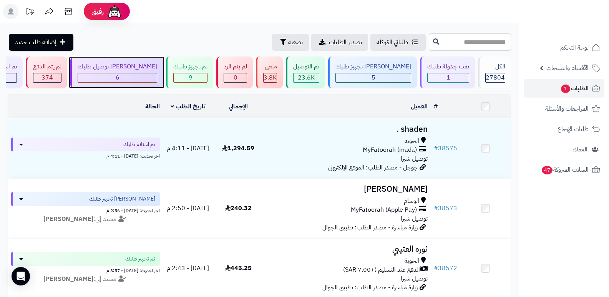
click at [119, 81] on span "6" at bounding box center [118, 77] width 4 height 9
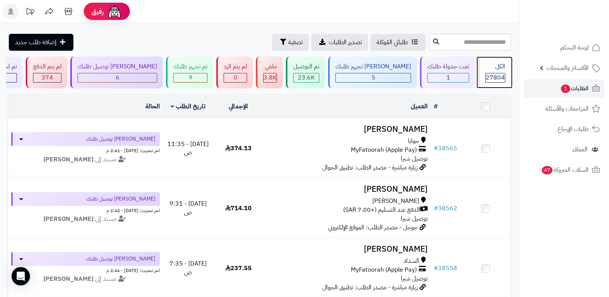
click at [503, 67] on div "الكل" at bounding box center [495, 66] width 20 height 9
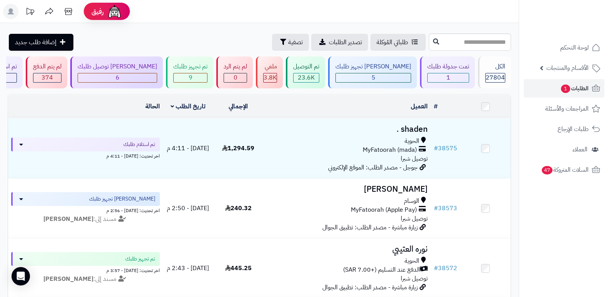
click at [369, 3] on header "رفيق ! الطلبات معالجة مكتمل إرجاع المنتجات العملاء المتواجدون الان 28490 عملاء …" at bounding box center [304, 11] width 609 height 23
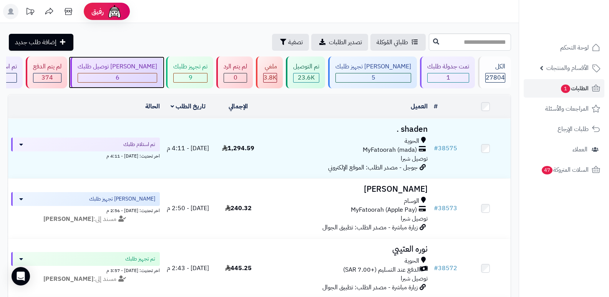
click at [130, 68] on div "[PERSON_NAME] توصيل طلبك" at bounding box center [118, 66] width 80 height 9
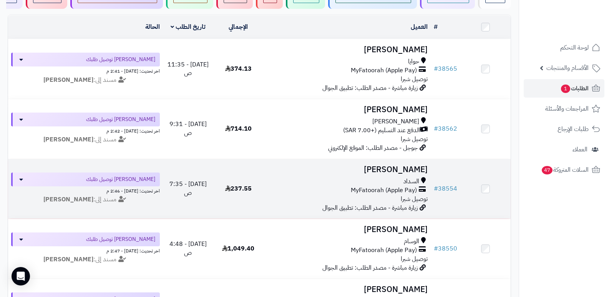
scroll to position [77, 0]
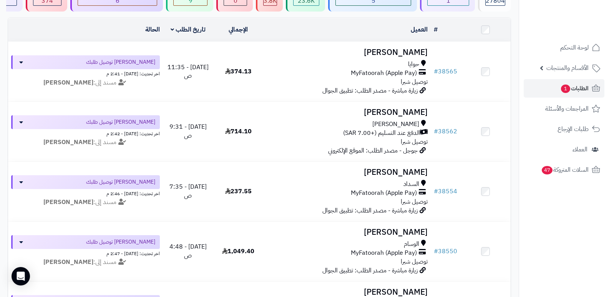
click at [567, 253] on nav "لوحة التحكم الأقسام والمنتجات المنتجات الأقسام الماركات مواصفات المنتجات مواصفا…" at bounding box center [563, 158] width 90 height 297
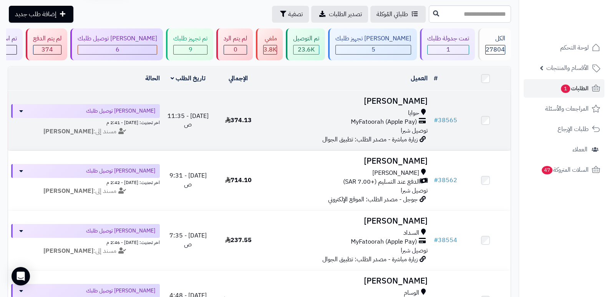
scroll to position [0, 0]
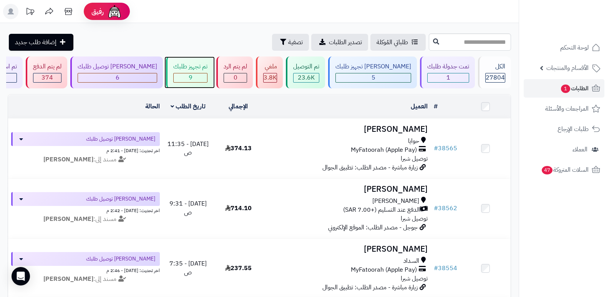
click at [207, 76] on div "9" at bounding box center [190, 77] width 33 height 9
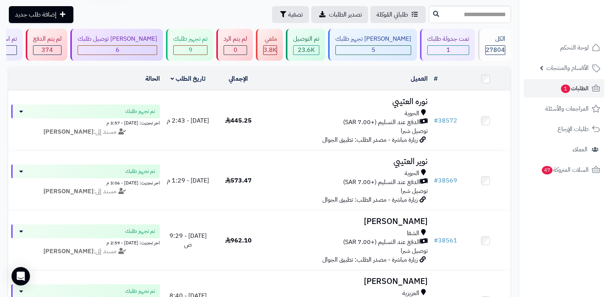
scroll to position [19, 0]
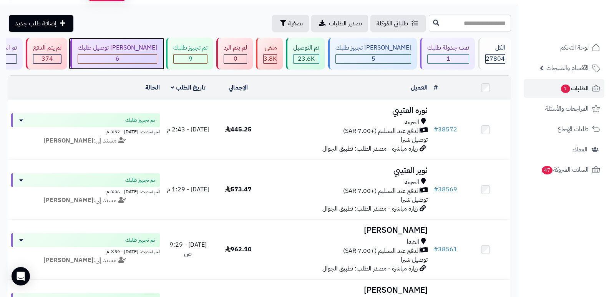
click at [119, 56] on span "6" at bounding box center [118, 58] width 4 height 9
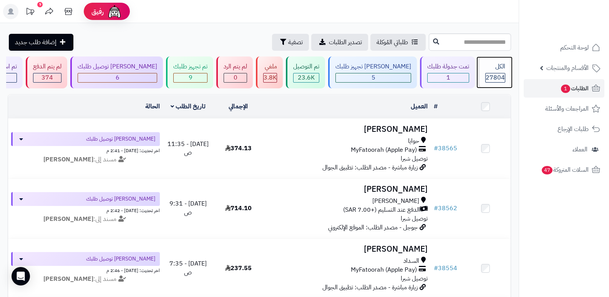
drag, startPoint x: 493, startPoint y: 63, endPoint x: 473, endPoint y: 63, distance: 20.0
click at [492, 64] on div "الكل" at bounding box center [495, 66] width 20 height 9
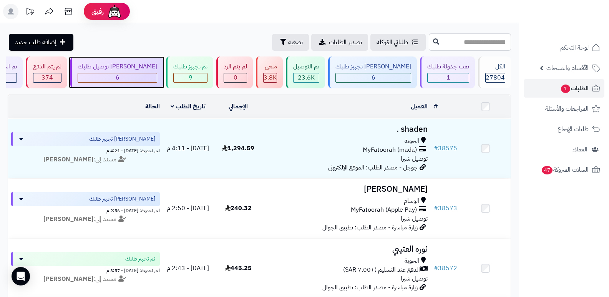
click at [157, 73] on div "6" at bounding box center [118, 78] width 80 height 10
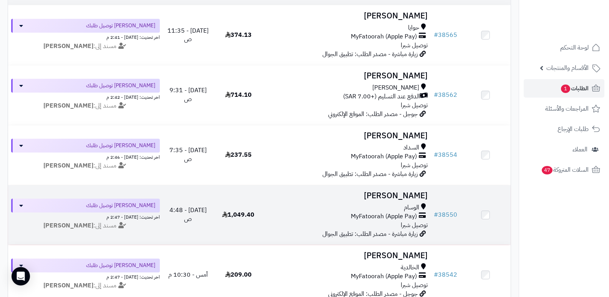
scroll to position [70, 0]
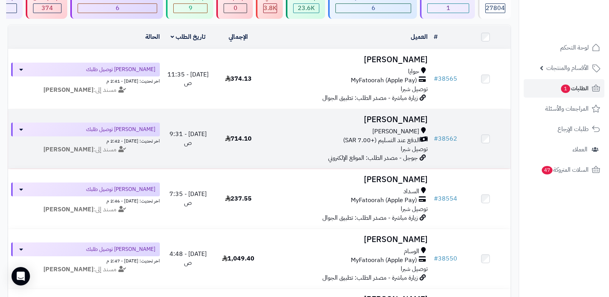
click at [410, 122] on h3 "[PERSON_NAME]" at bounding box center [347, 119] width 161 height 9
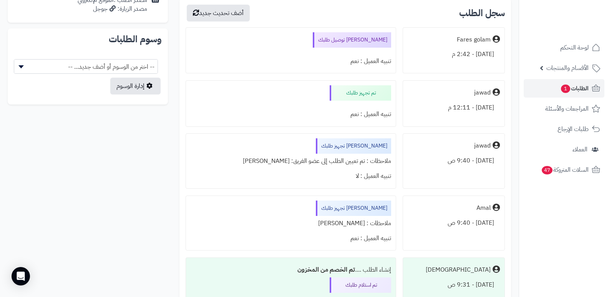
scroll to position [384, 0]
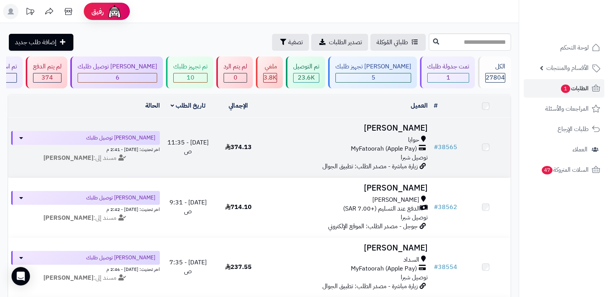
scroll to position [70, 0]
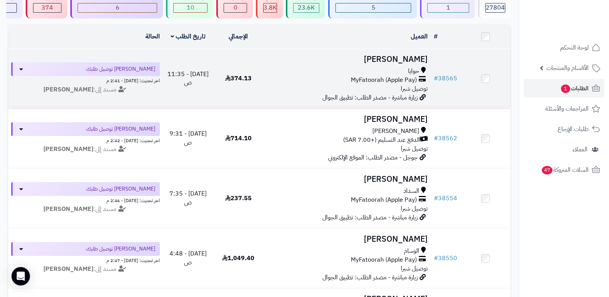
click at [425, 57] on h3 "[PERSON_NAME]" at bounding box center [347, 59] width 161 height 9
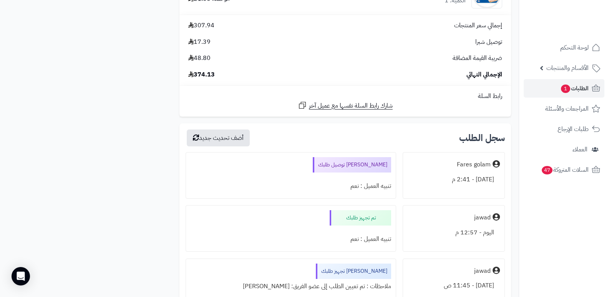
scroll to position [845, 0]
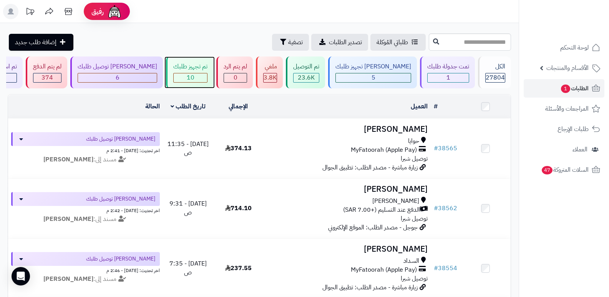
click at [204, 67] on div "تم تجهيز طلبك" at bounding box center [190, 66] width 34 height 9
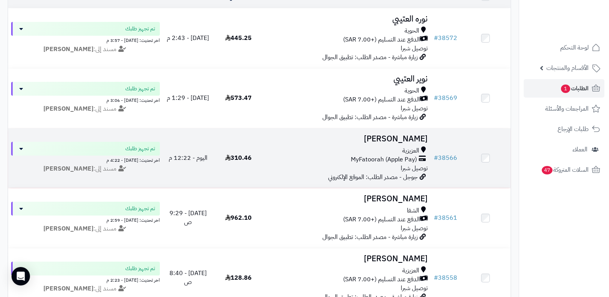
scroll to position [230, 0]
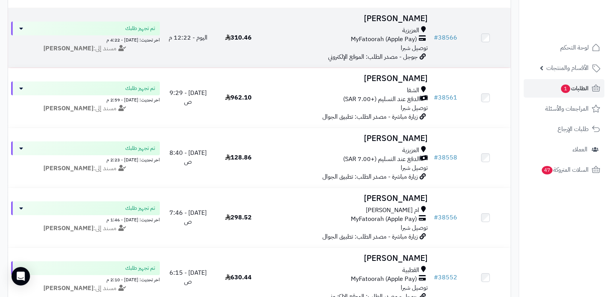
click at [416, 17] on h3 "[PERSON_NAME]" at bounding box center [347, 18] width 161 height 9
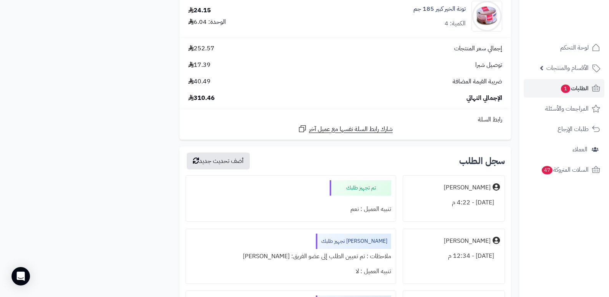
scroll to position [999, 0]
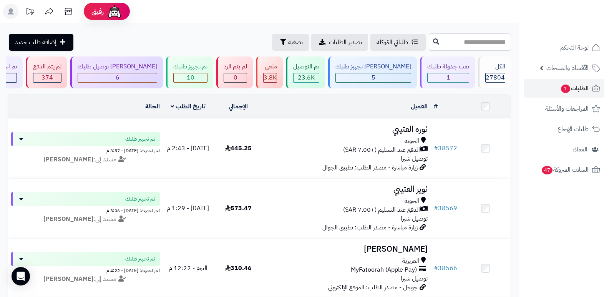
click at [494, 40] on input "text" at bounding box center [470, 41] width 82 height 17
drag, startPoint x: 216, startPoint y: 73, endPoint x: 221, endPoint y: 72, distance: 5.2
click at [207, 73] on div "10" at bounding box center [190, 77] width 33 height 9
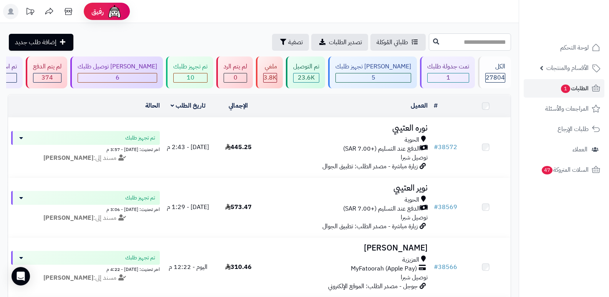
drag, startPoint x: 0, startPoint y: 0, endPoint x: 494, endPoint y: 38, distance: 495.4
click at [494, 38] on input "text" at bounding box center [470, 41] width 82 height 17
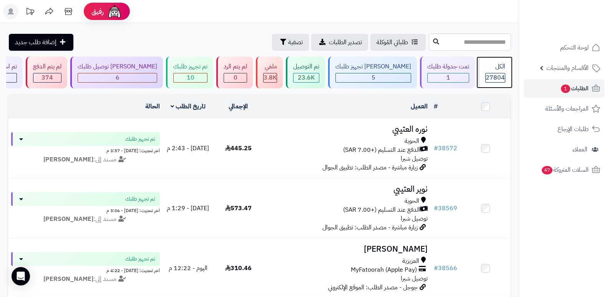
drag, startPoint x: 498, startPoint y: 70, endPoint x: 495, endPoint y: 65, distance: 5.7
click at [497, 70] on div "الكل" at bounding box center [495, 66] width 20 height 9
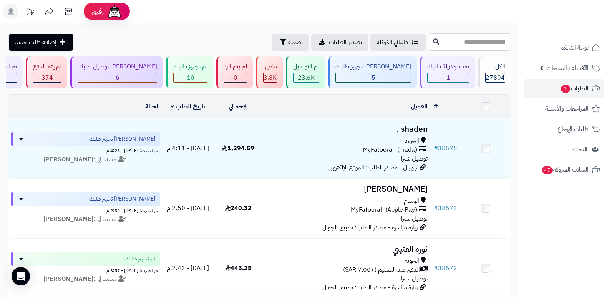
drag, startPoint x: 0, startPoint y: 0, endPoint x: 499, endPoint y: 42, distance: 500.3
click at [499, 42] on input "text" at bounding box center [470, 41] width 82 height 17
type input "*****"
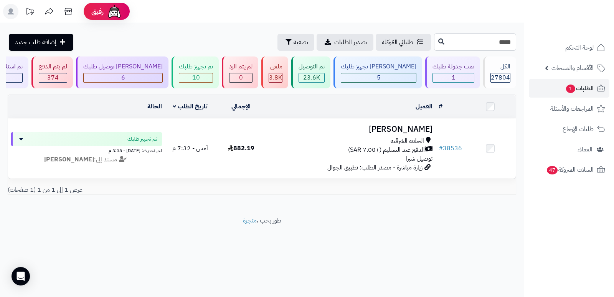
click at [497, 43] on input "*****" at bounding box center [475, 41] width 82 height 17
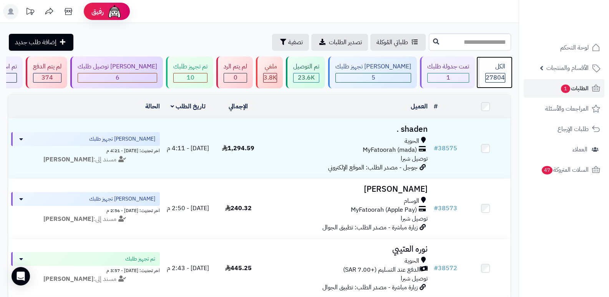
click at [498, 74] on span "27804" at bounding box center [494, 77] width 19 height 9
click at [495, 76] on span "27804" at bounding box center [494, 77] width 19 height 9
click at [492, 75] on span "27804" at bounding box center [494, 77] width 19 height 9
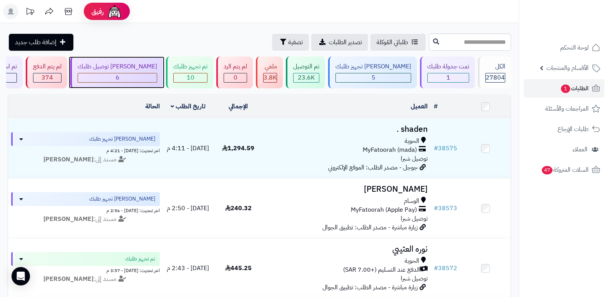
click at [127, 70] on div "[PERSON_NAME] توصيل طلبك" at bounding box center [118, 66] width 80 height 9
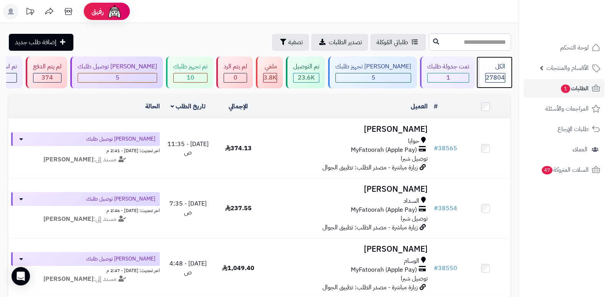
click at [490, 65] on div "الكل" at bounding box center [495, 66] width 20 height 9
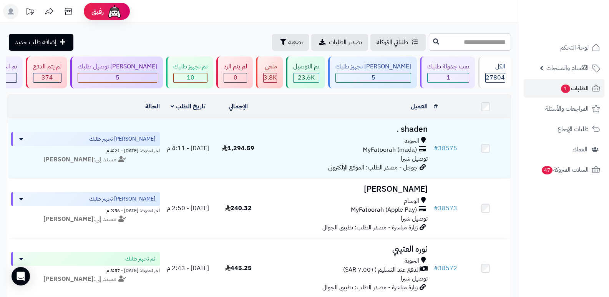
click at [537, 209] on nav "لوحة التحكم الأقسام والمنتجات المنتجات الأقسام الماركات مواصفات المنتجات مواصفا…" at bounding box center [563, 158] width 90 height 297
click at [496, 69] on div "الكل" at bounding box center [495, 66] width 20 height 9
click at [502, 77] on span "27804" at bounding box center [494, 77] width 19 height 9
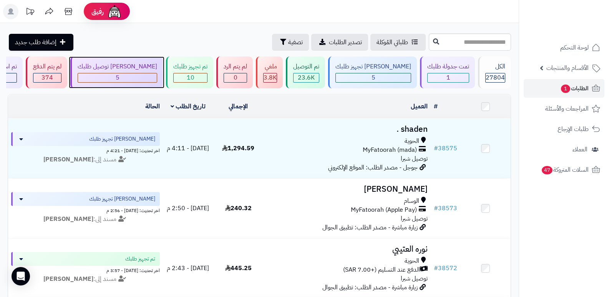
click at [119, 74] on span "5" at bounding box center [118, 77] width 4 height 9
